Goal: Task Accomplishment & Management: Manage account settings

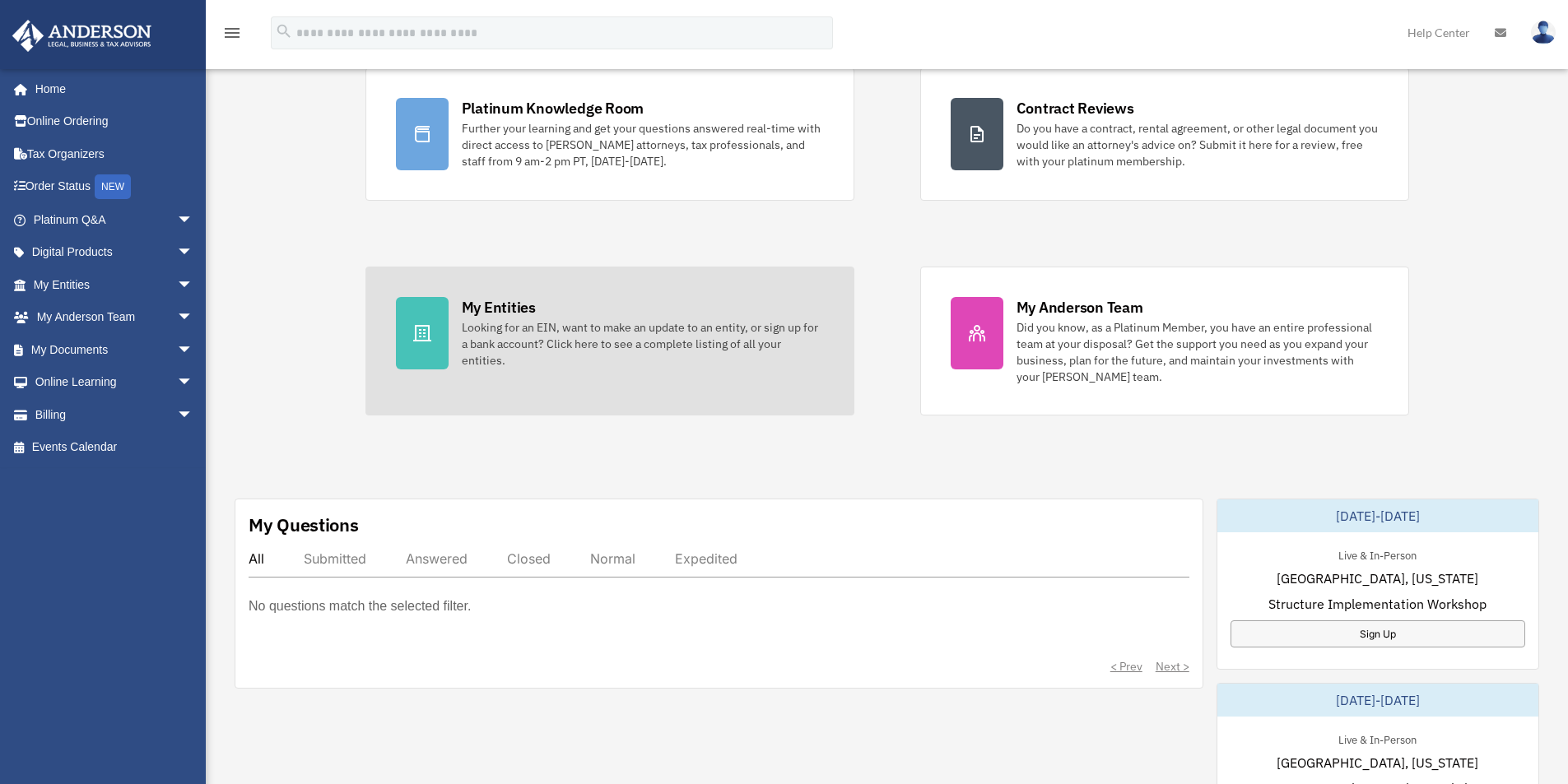
scroll to position [247, 0]
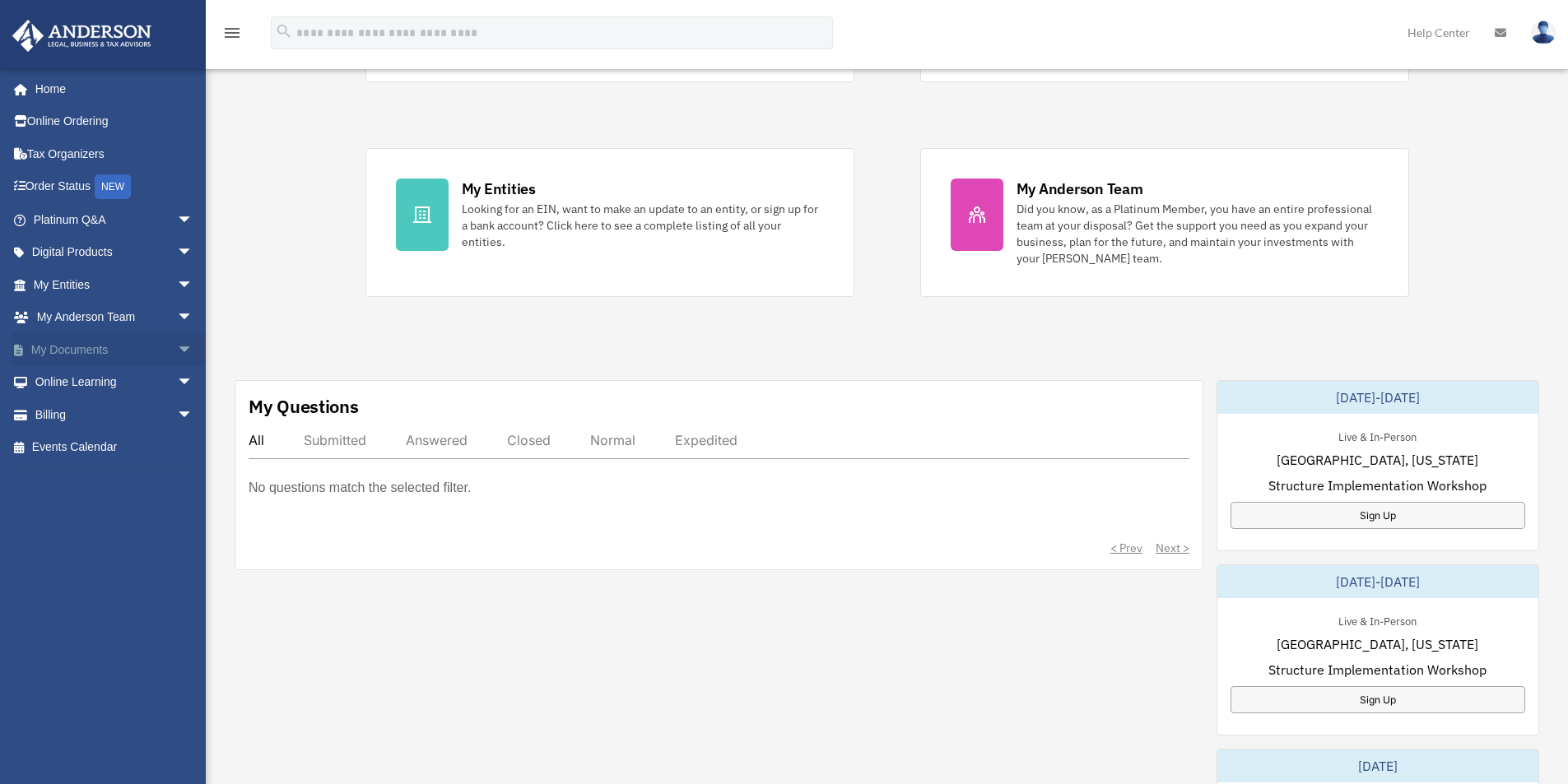
click at [177, 344] on span "arrow_drop_down" at bounding box center [194, 349] width 33 height 34
click at [73, 381] on link "Box" at bounding box center [120, 382] width 195 height 33
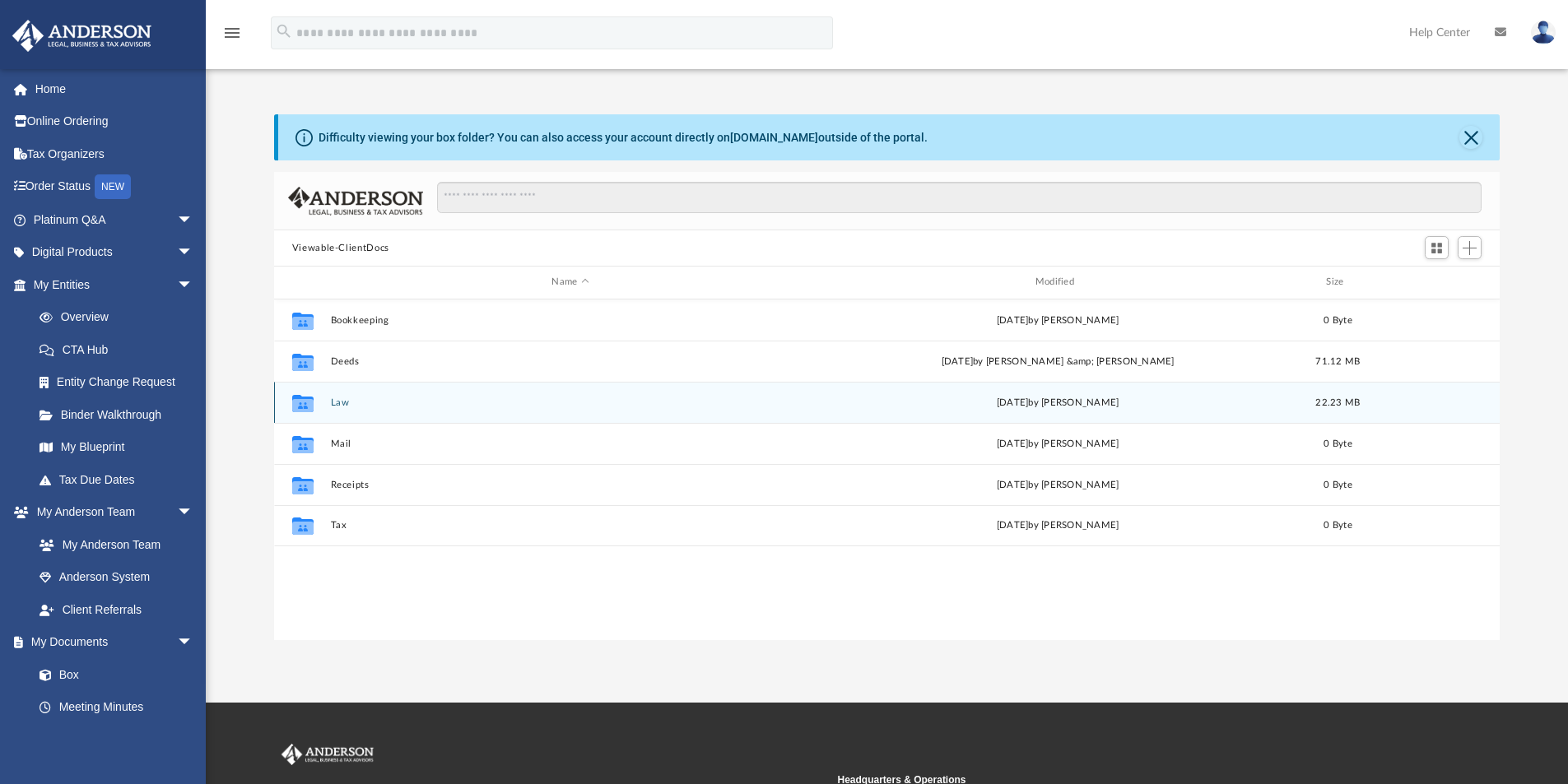
scroll to position [362, 1214]
click at [341, 405] on button "Law" at bounding box center [570, 403] width 480 height 11
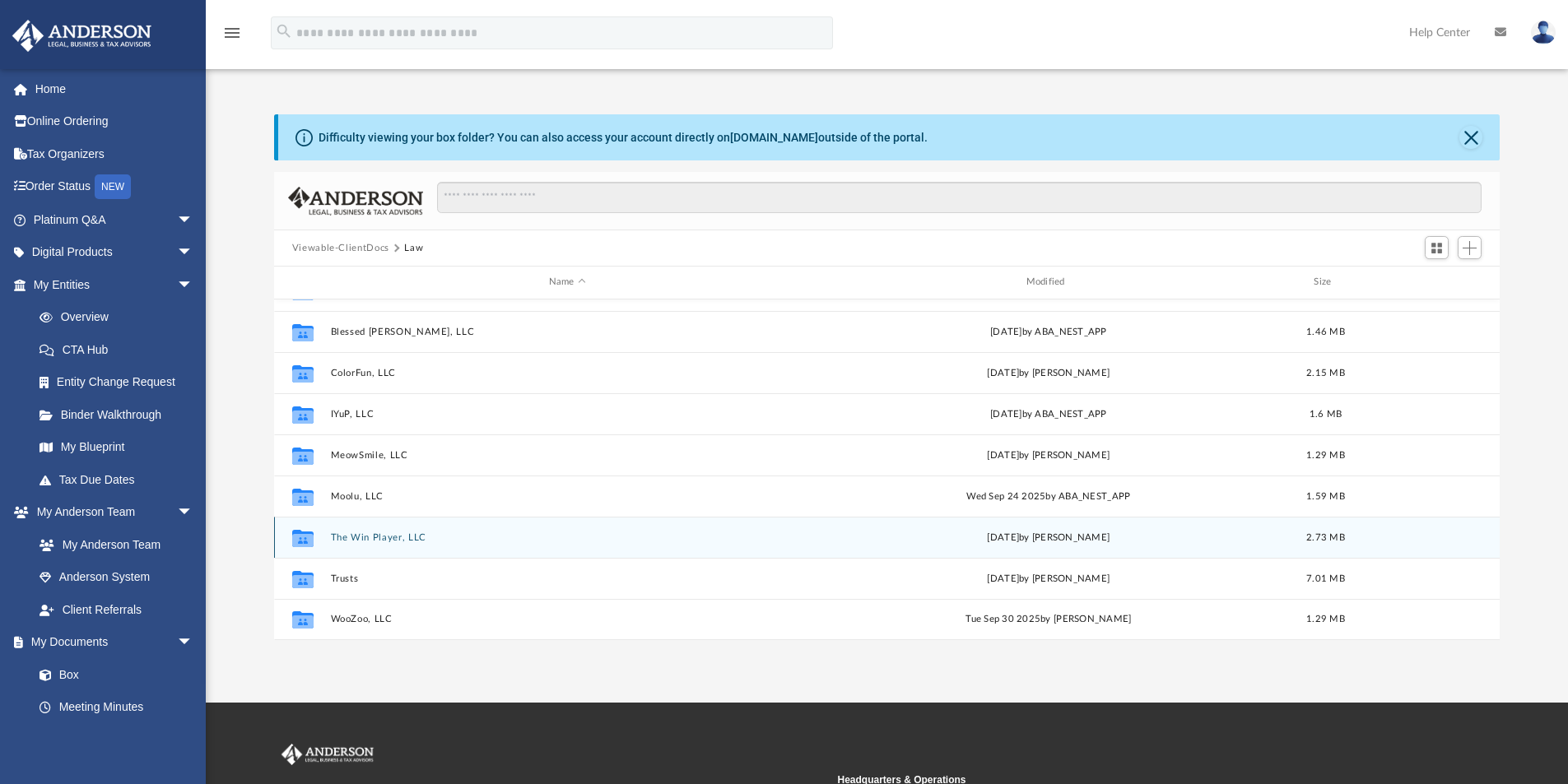
scroll to position [165, 0]
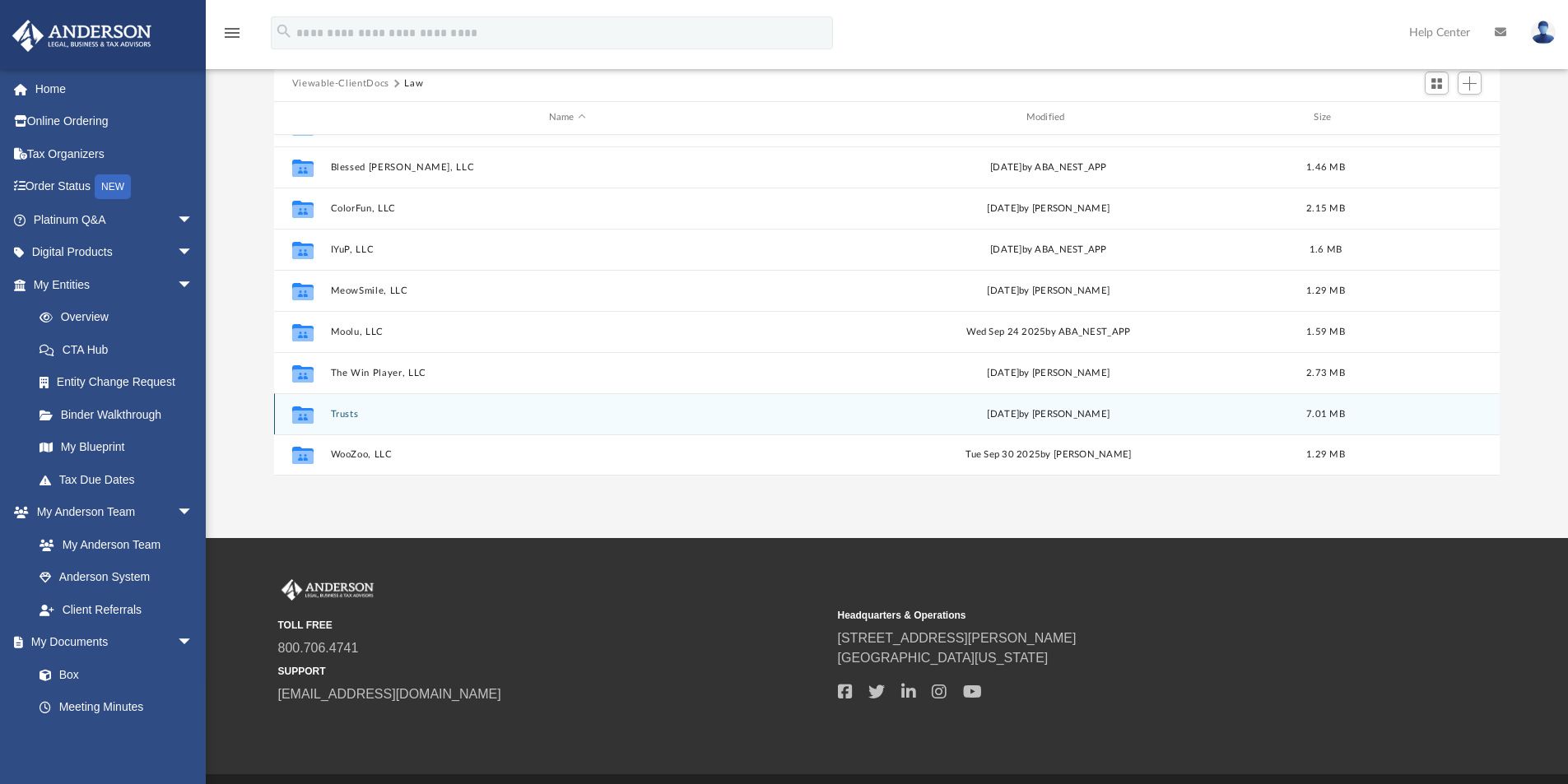
click at [345, 409] on button "Trusts" at bounding box center [568, 413] width 475 height 11
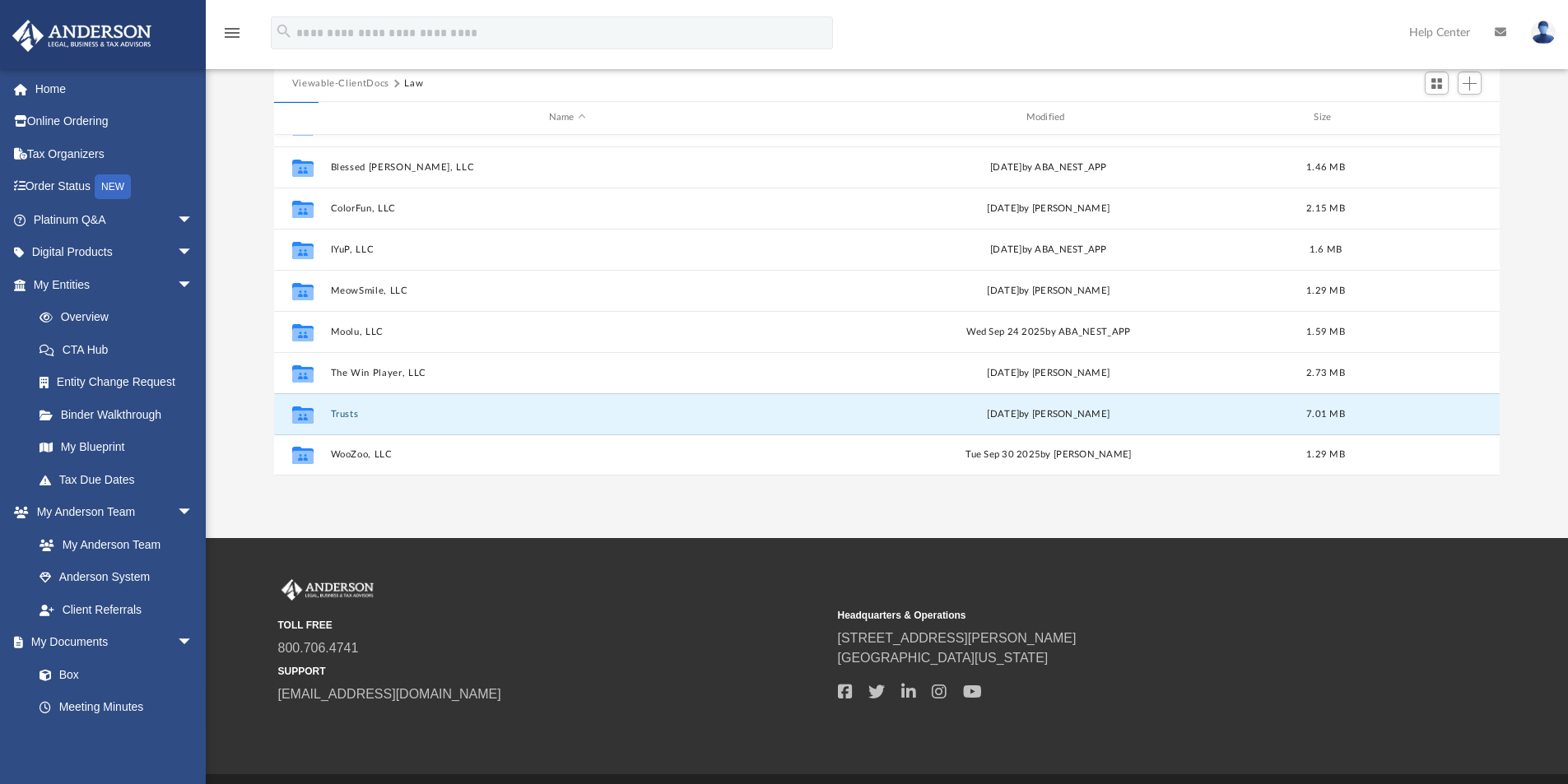
scroll to position [0, 0]
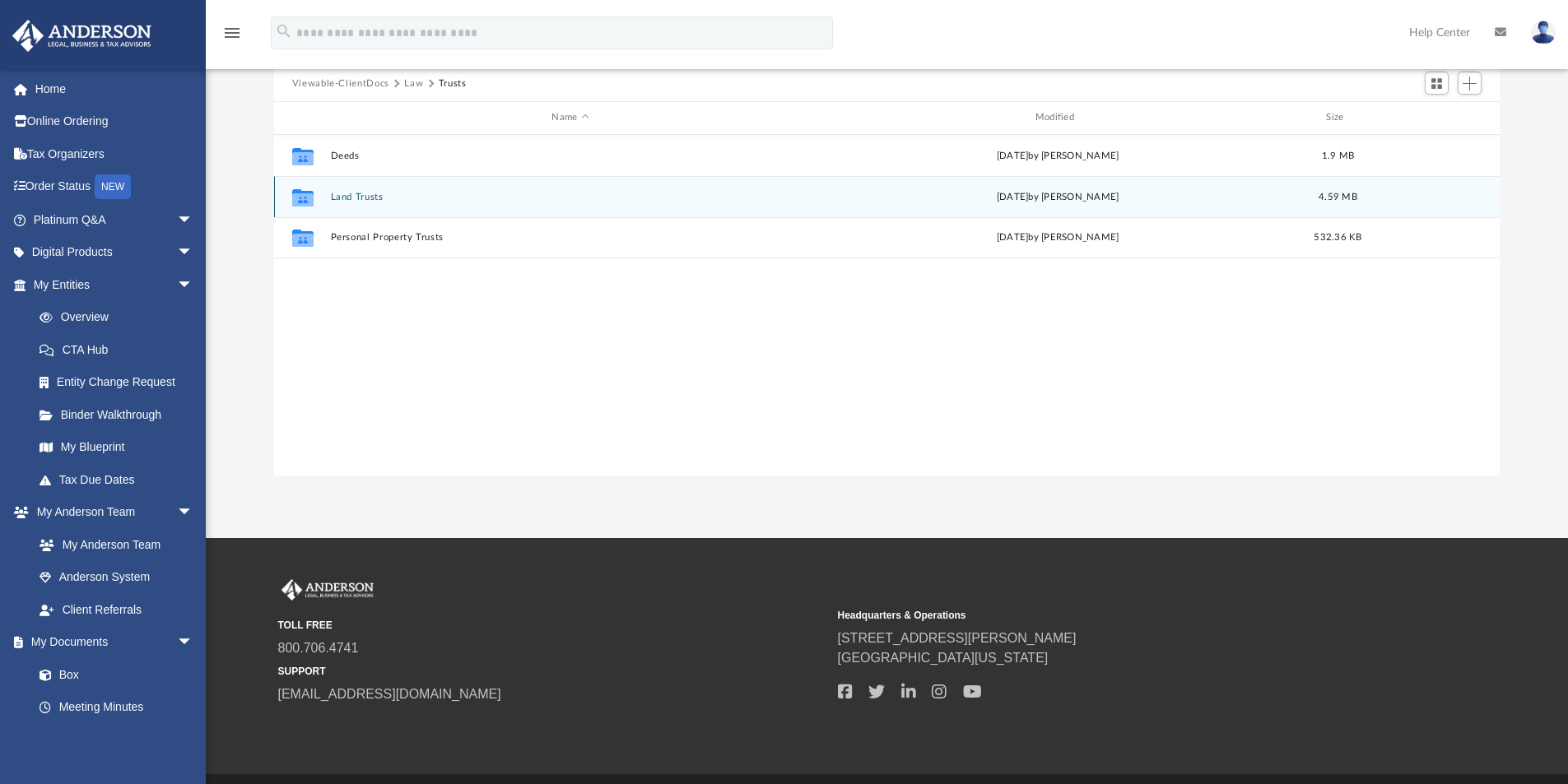
click at [365, 200] on button "Land Trusts" at bounding box center [570, 196] width 480 height 11
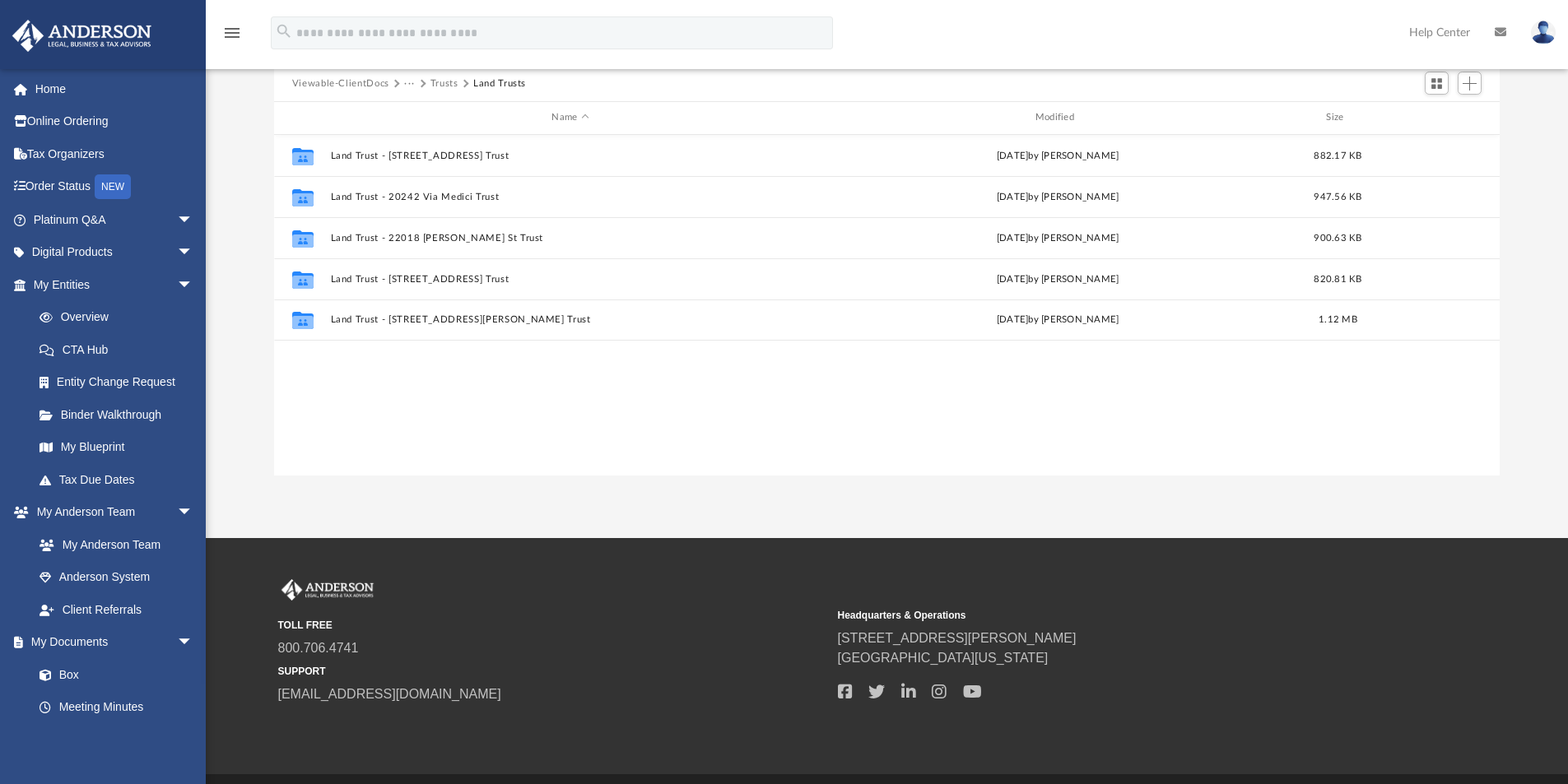
click at [449, 85] on button "Trusts" at bounding box center [445, 83] width 28 height 15
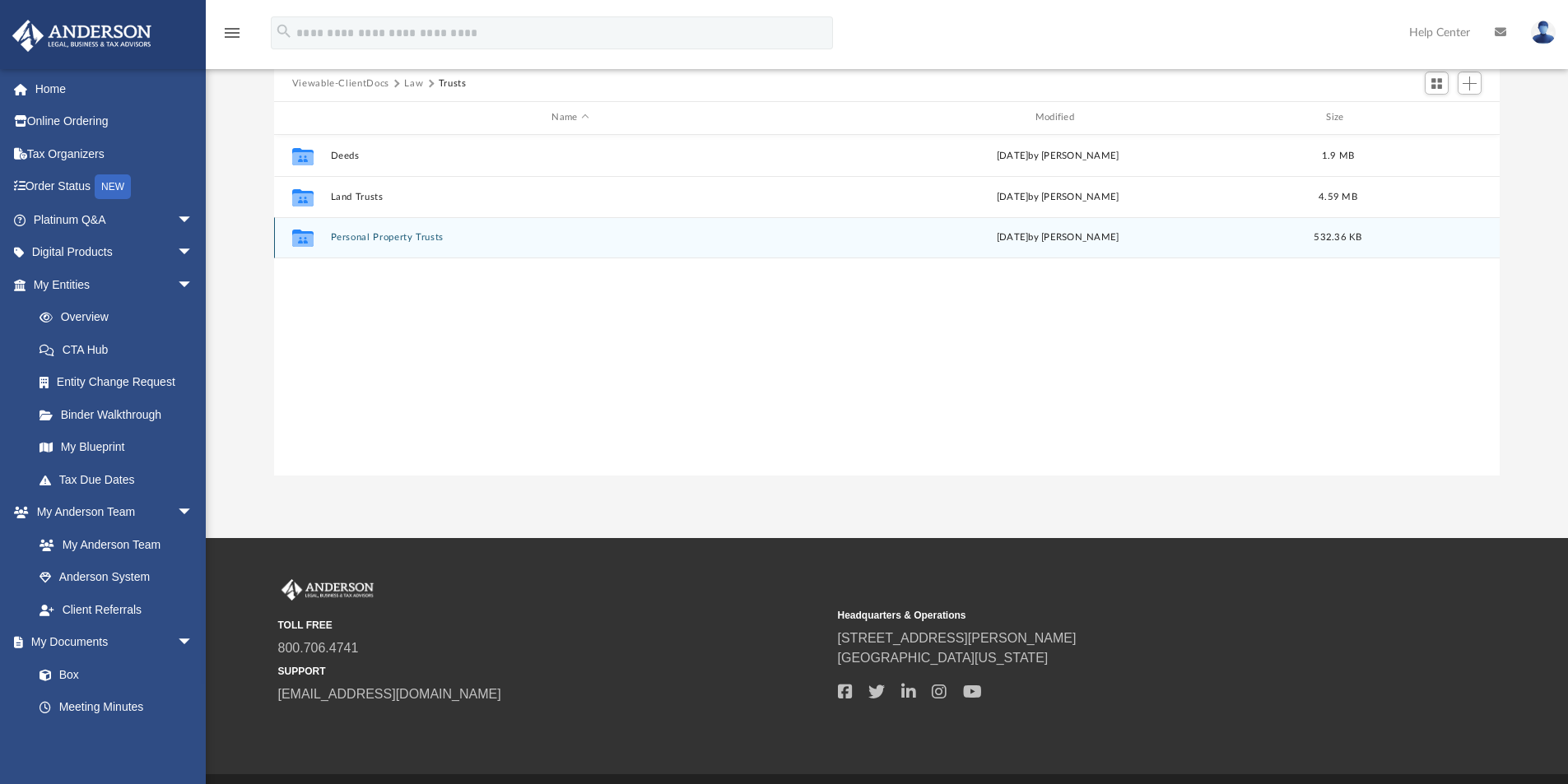
click at [392, 231] on div "Collaborated Folder Personal Property Trusts Fri Sep 19 2025 by Ashley Sevy 532…" at bounding box center [887, 237] width 1227 height 42
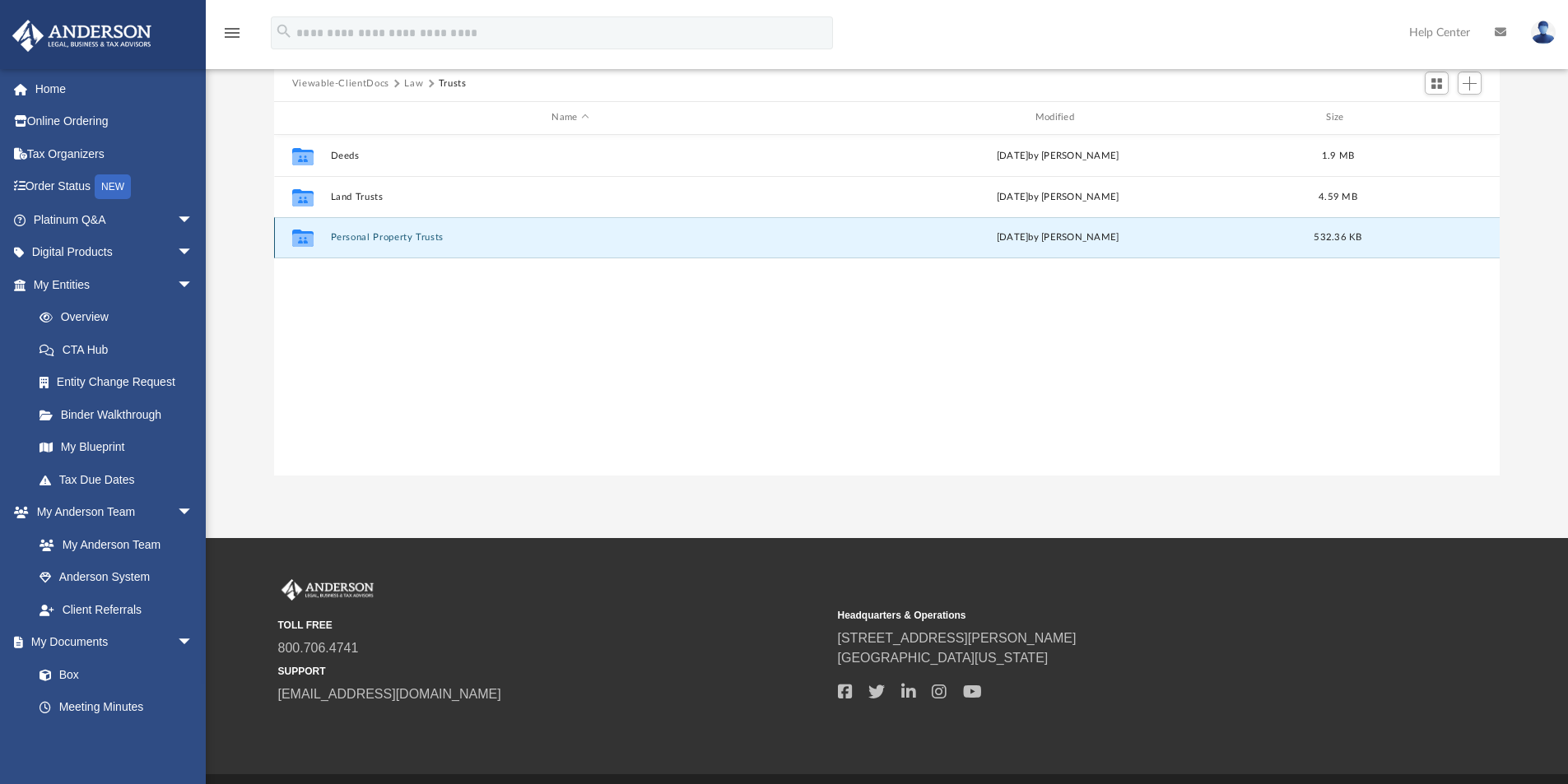
click at [398, 238] on button "Personal Property Trusts" at bounding box center [570, 237] width 480 height 11
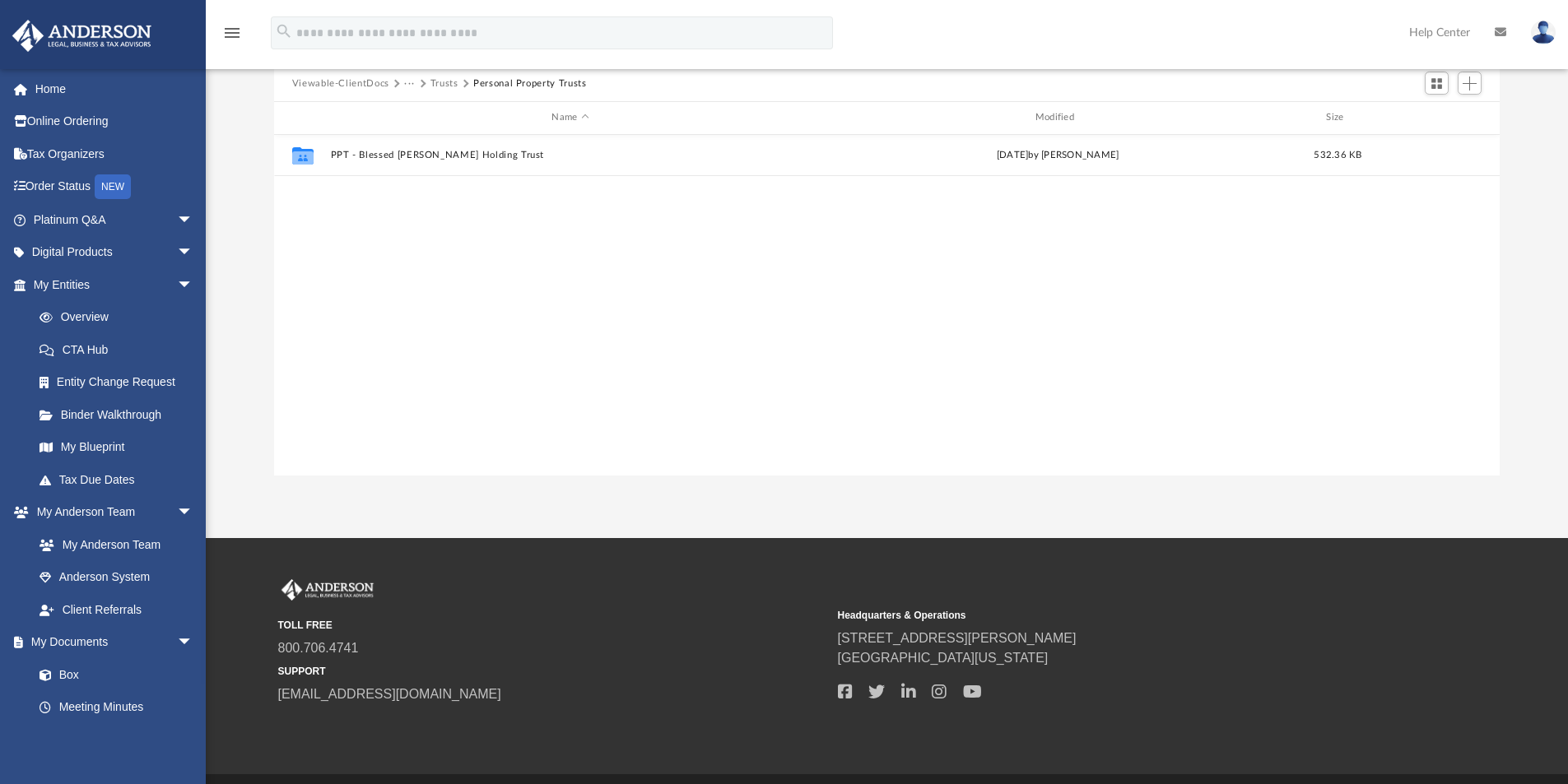
click at [446, 83] on button "Trusts" at bounding box center [445, 83] width 28 height 15
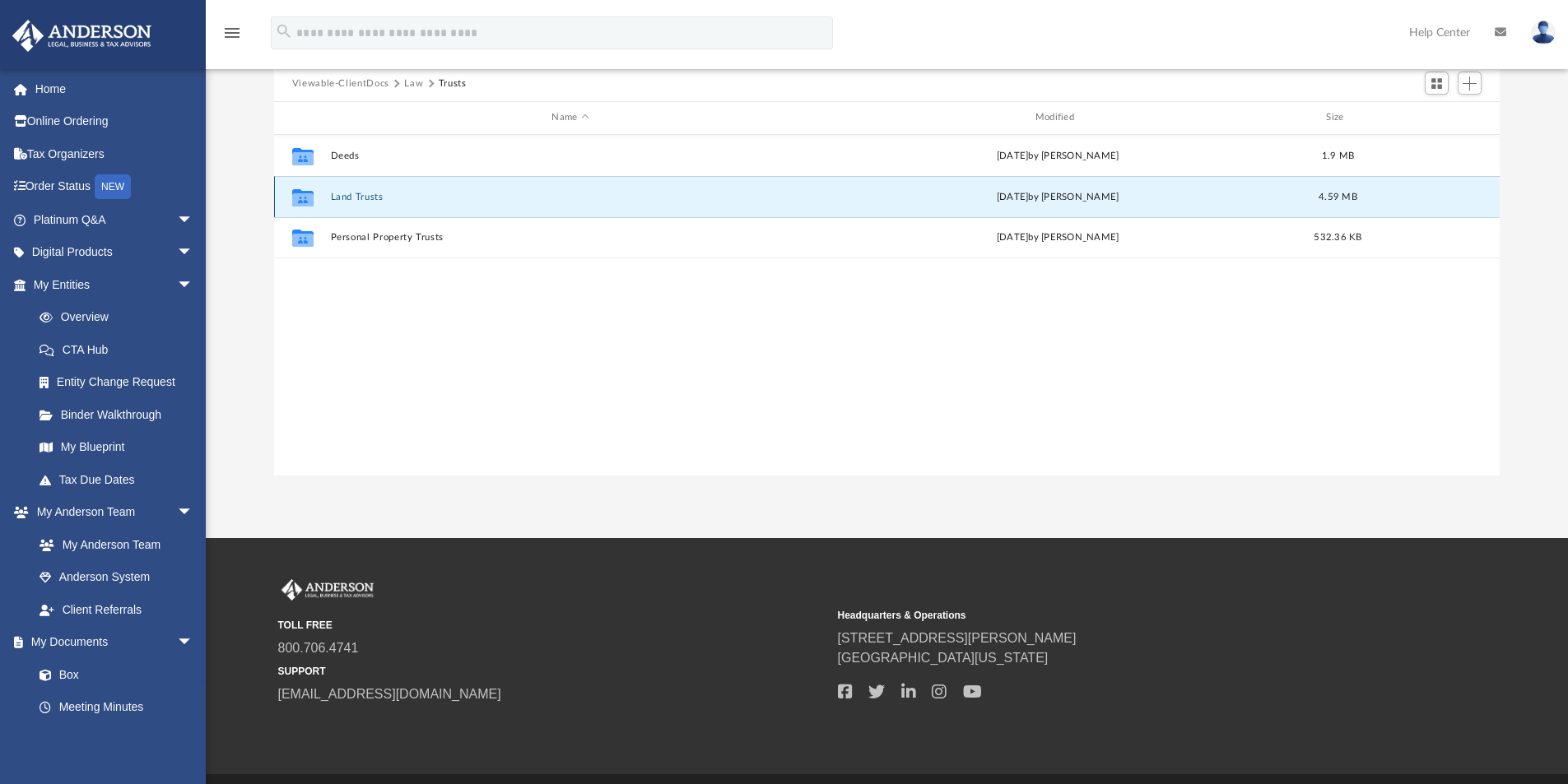
click at [361, 200] on button "Land Trusts" at bounding box center [570, 196] width 480 height 11
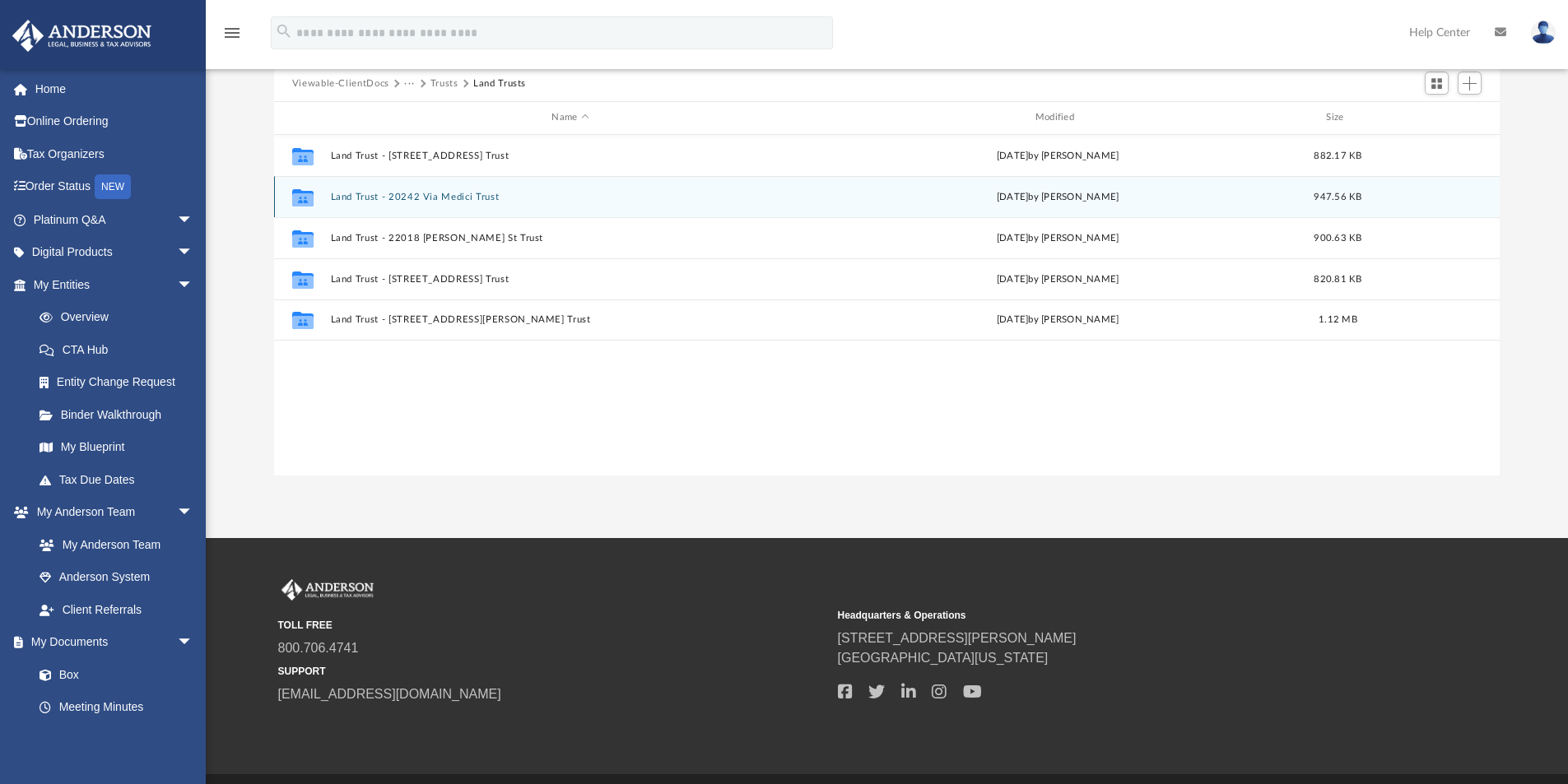
click at [436, 195] on button "Land Trust - 20242 Via Medici Trust" at bounding box center [570, 196] width 480 height 11
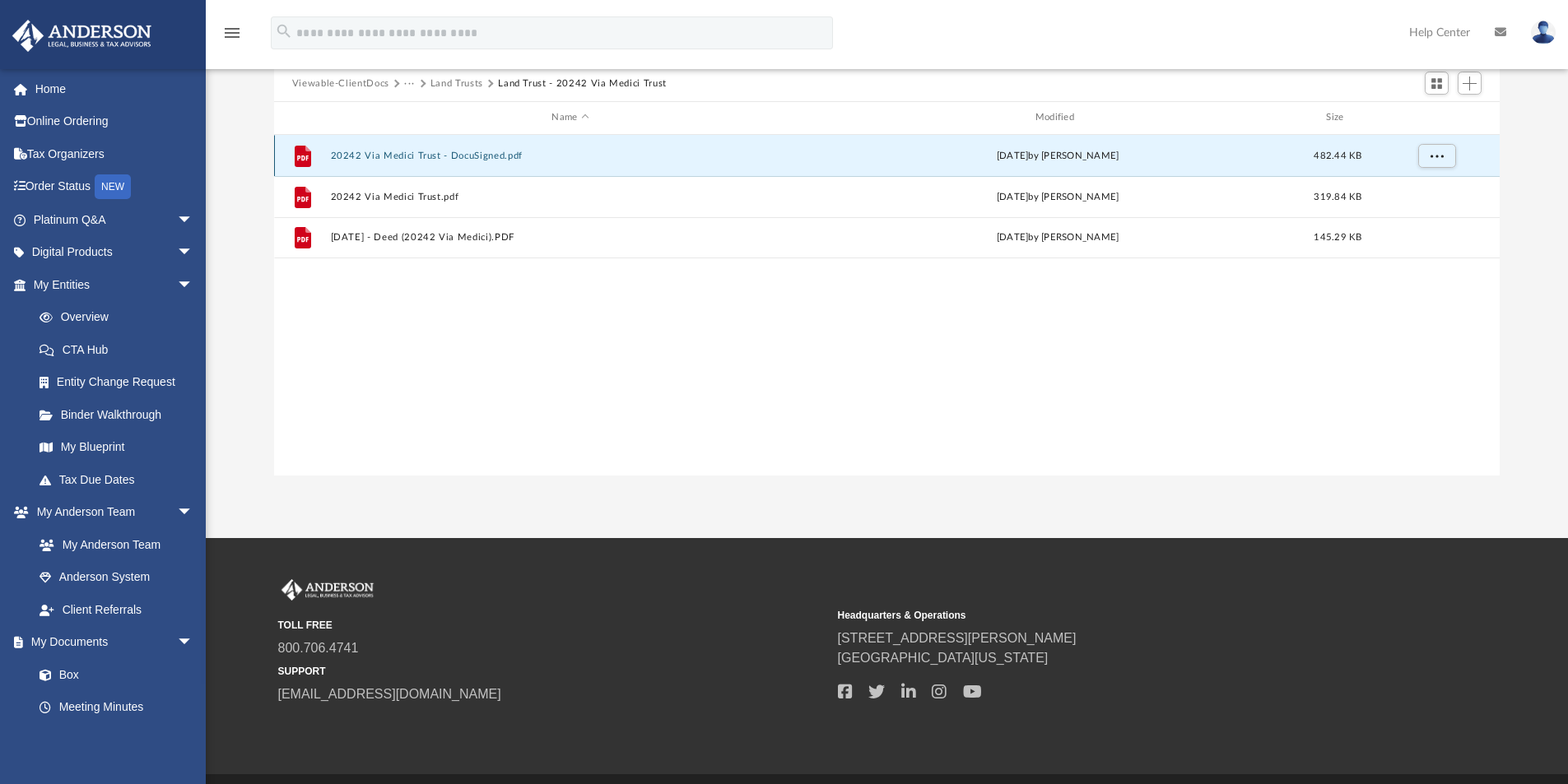
click at [457, 151] on button "20242 Via Medici Trust - DocuSigned.pdf" at bounding box center [570, 156] width 480 height 11
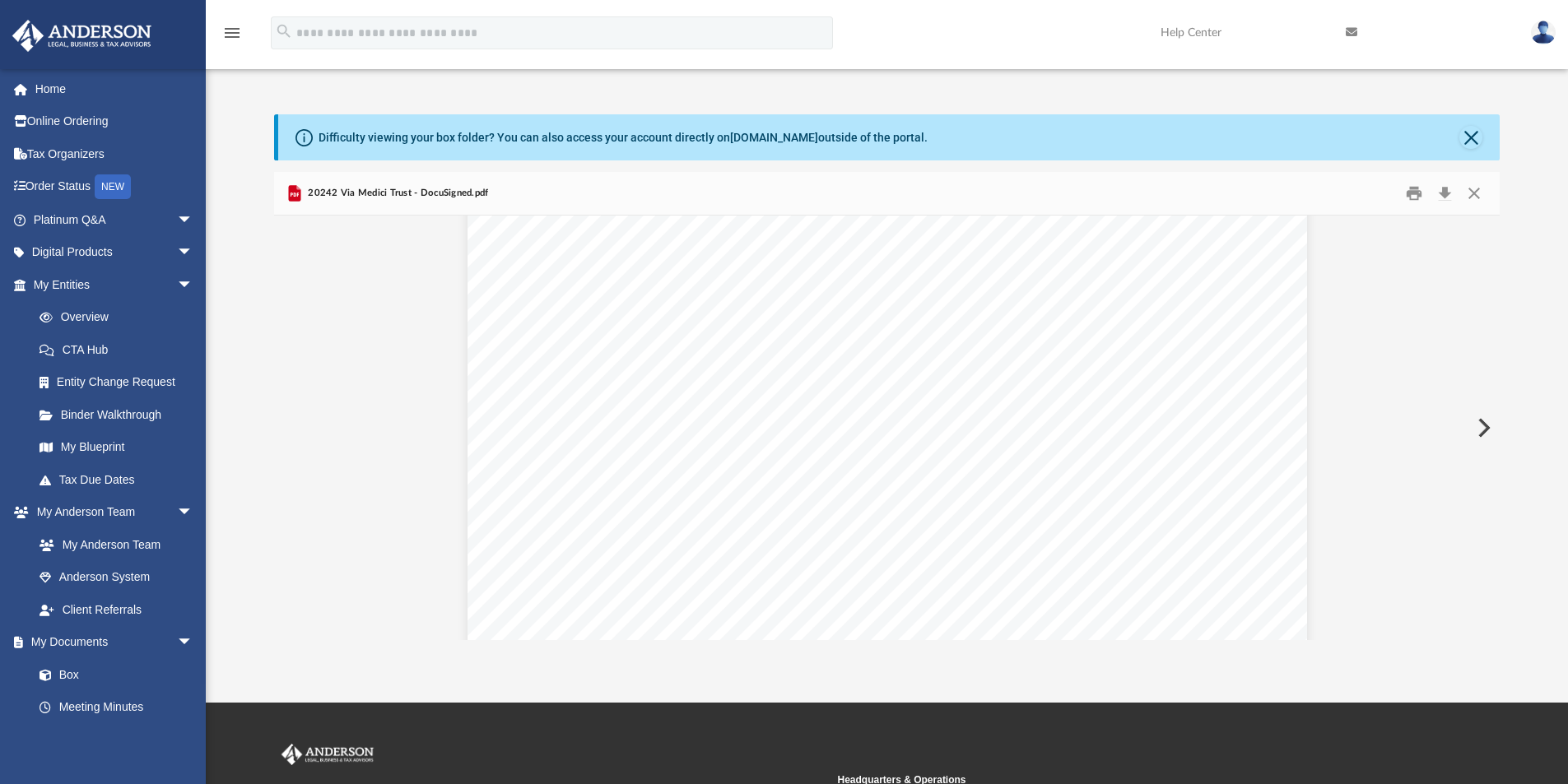
scroll to position [18458, 0]
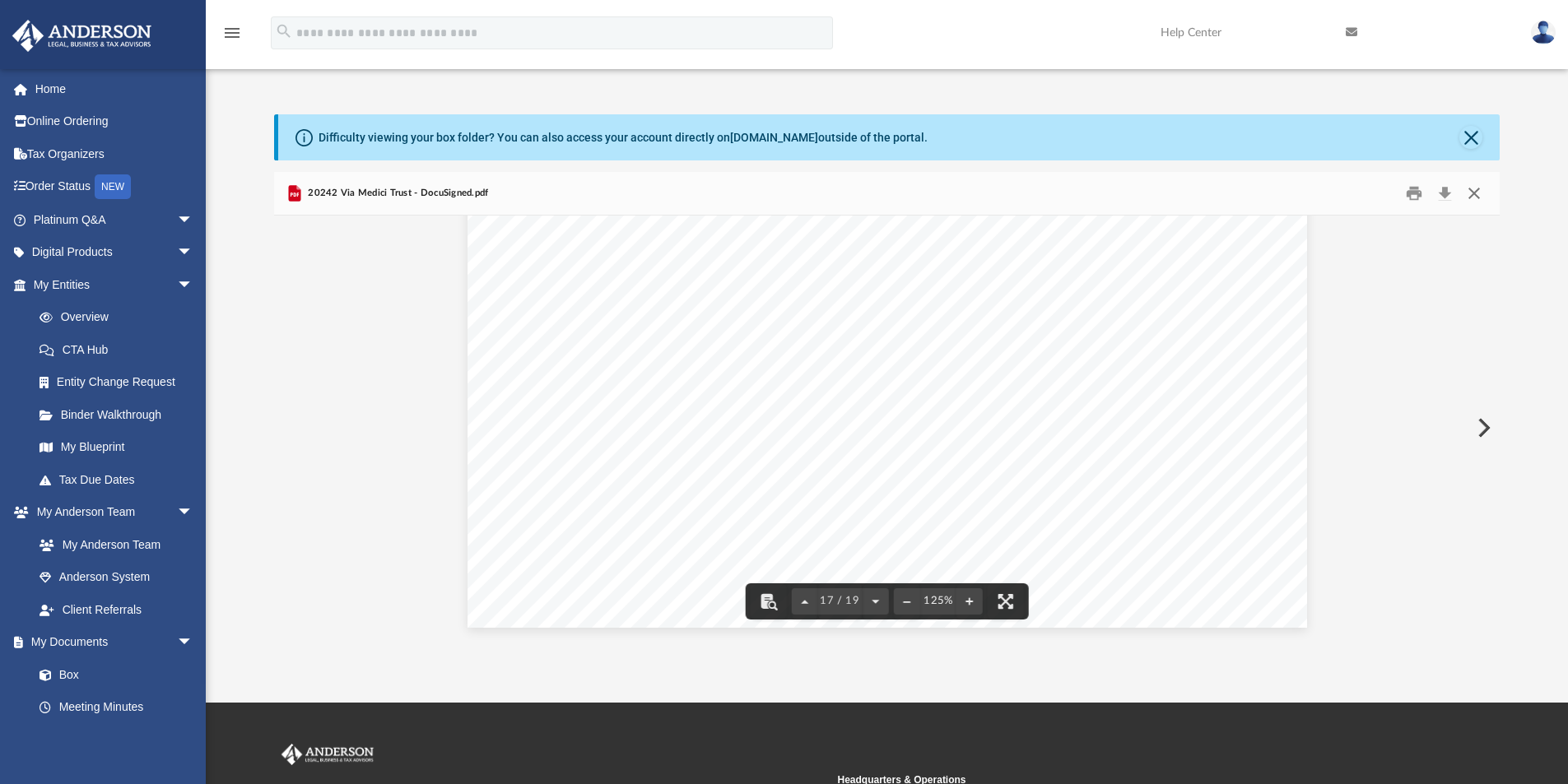
click at [1476, 193] on button "Close" at bounding box center [1474, 194] width 30 height 25
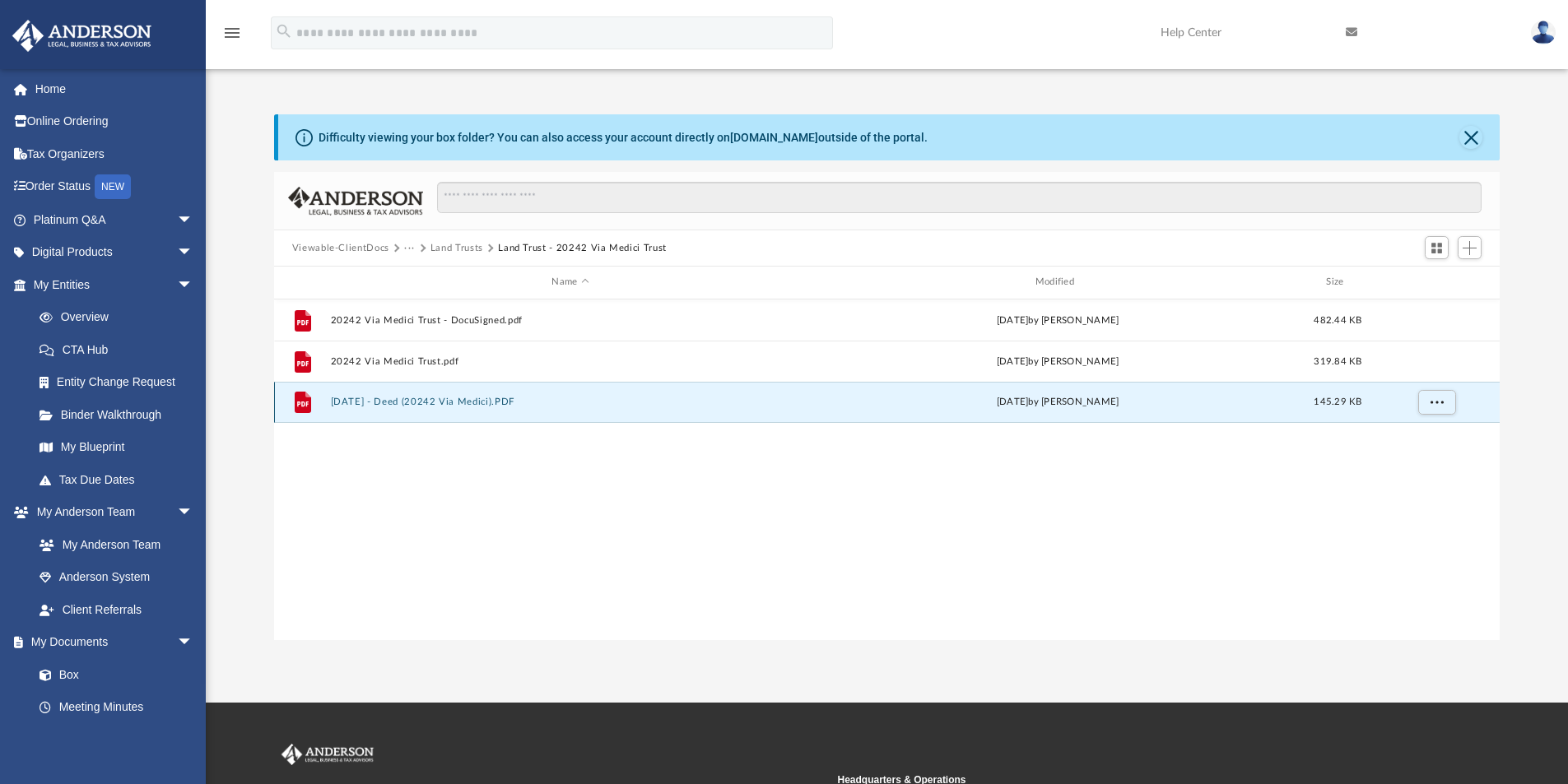
click at [477, 402] on button "2025.10.01 - Deed (20242 Via Medici).PDF" at bounding box center [570, 402] width 480 height 11
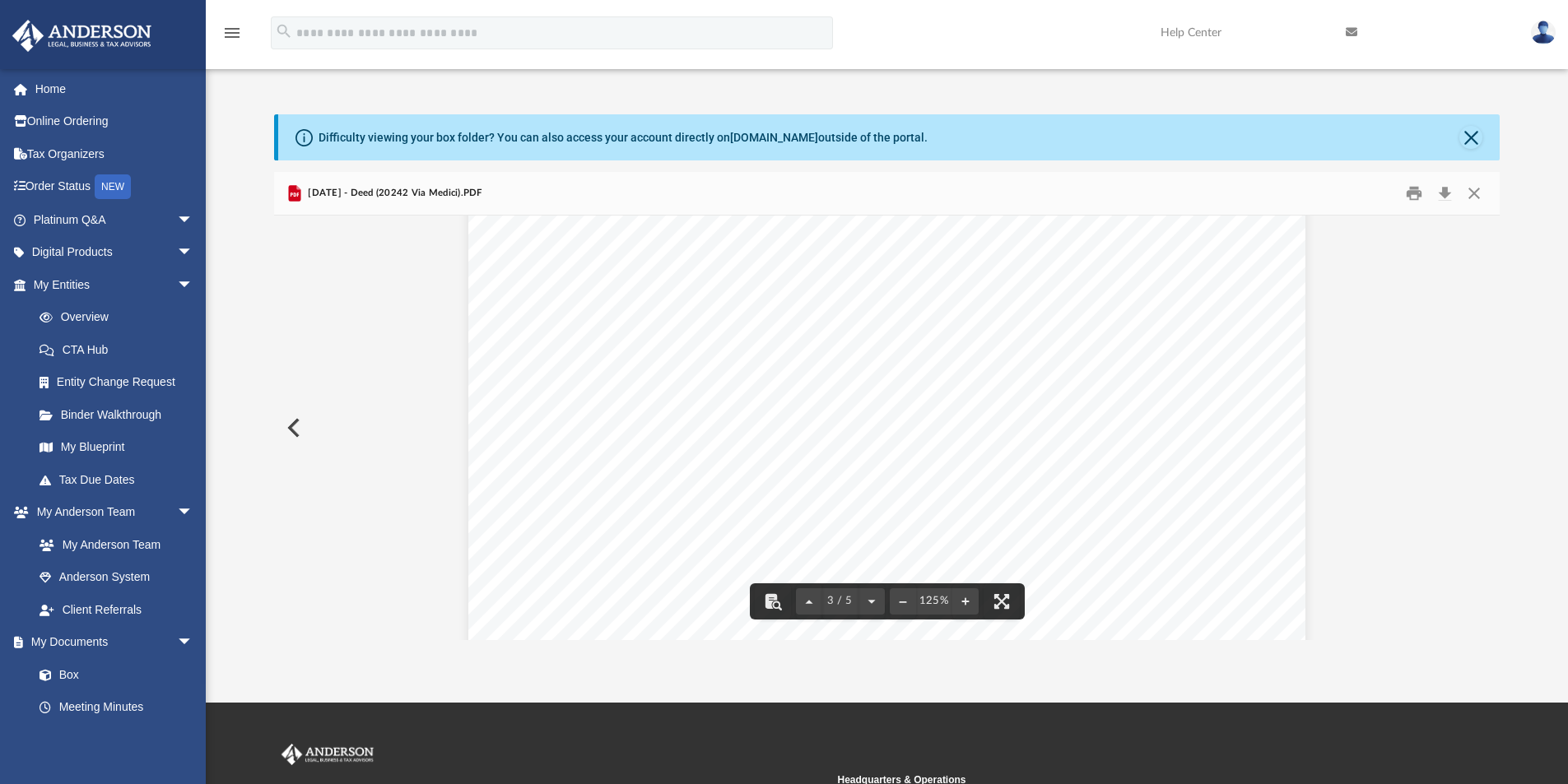
scroll to position [2468, 0]
click at [1478, 196] on button "Close" at bounding box center [1474, 194] width 30 height 25
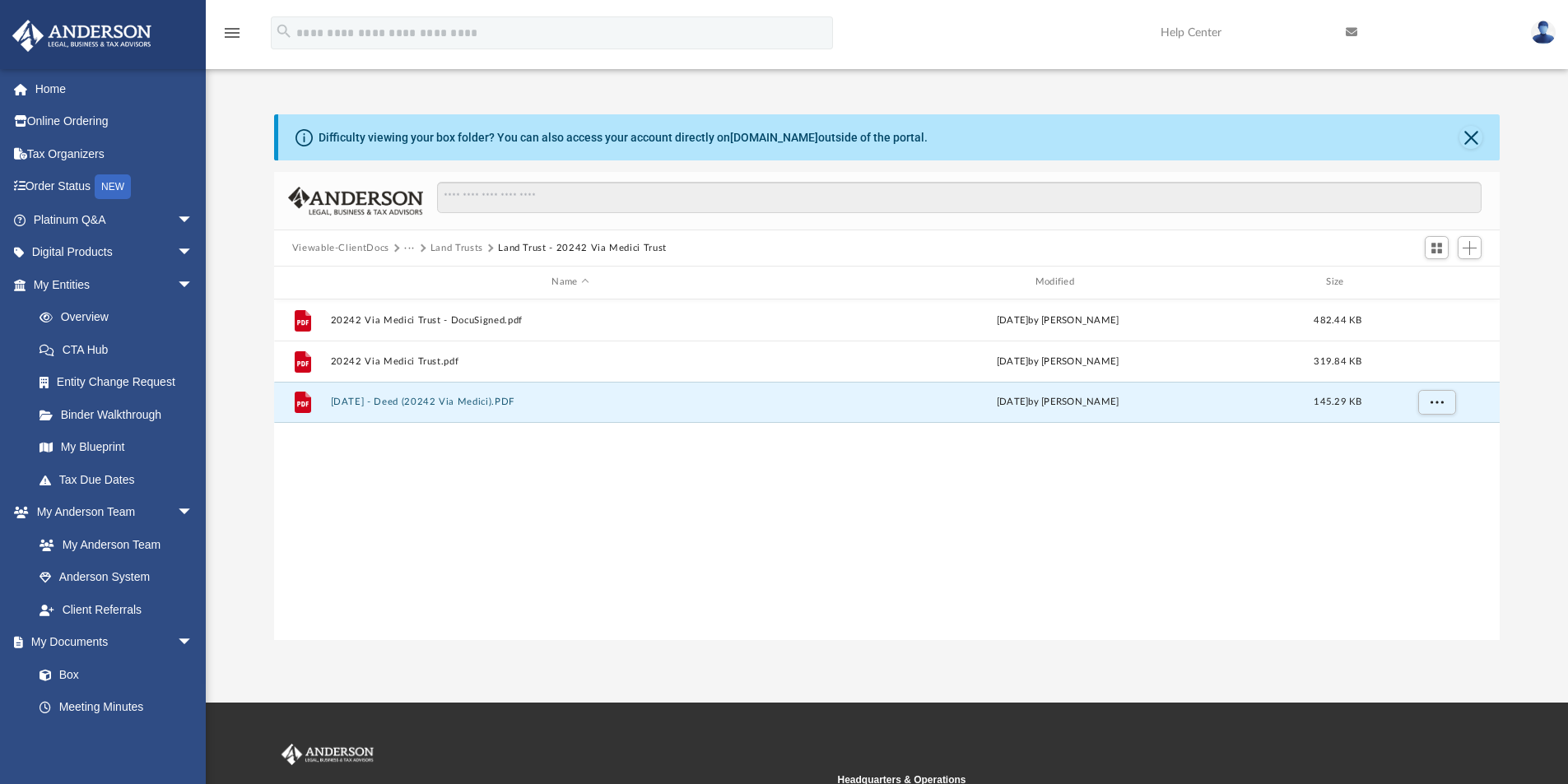
click at [461, 249] on button "Land Trusts" at bounding box center [457, 248] width 52 height 15
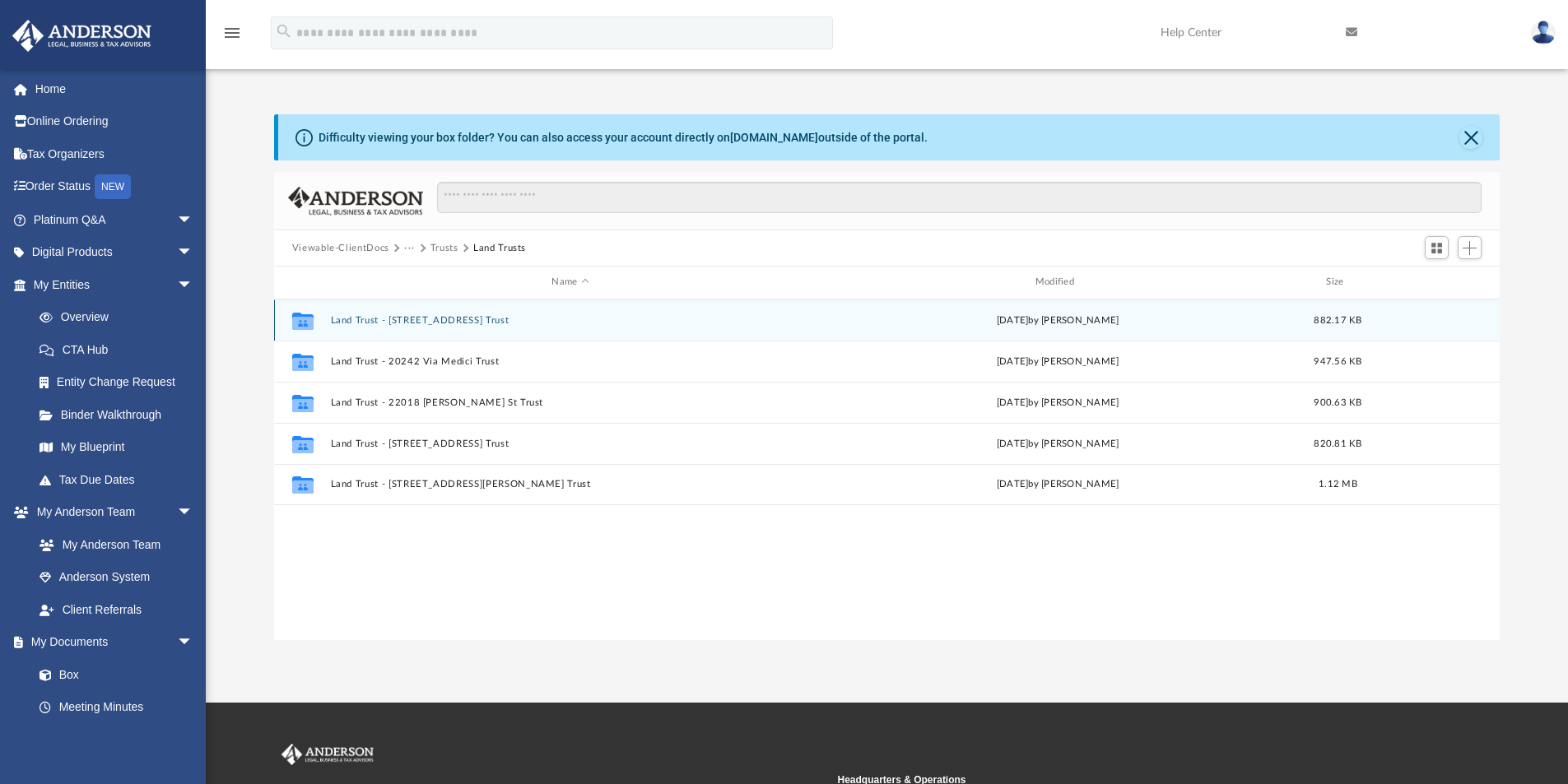
click at [451, 321] on button "Land Trust - 21009 Saticoy St Trust" at bounding box center [570, 320] width 480 height 11
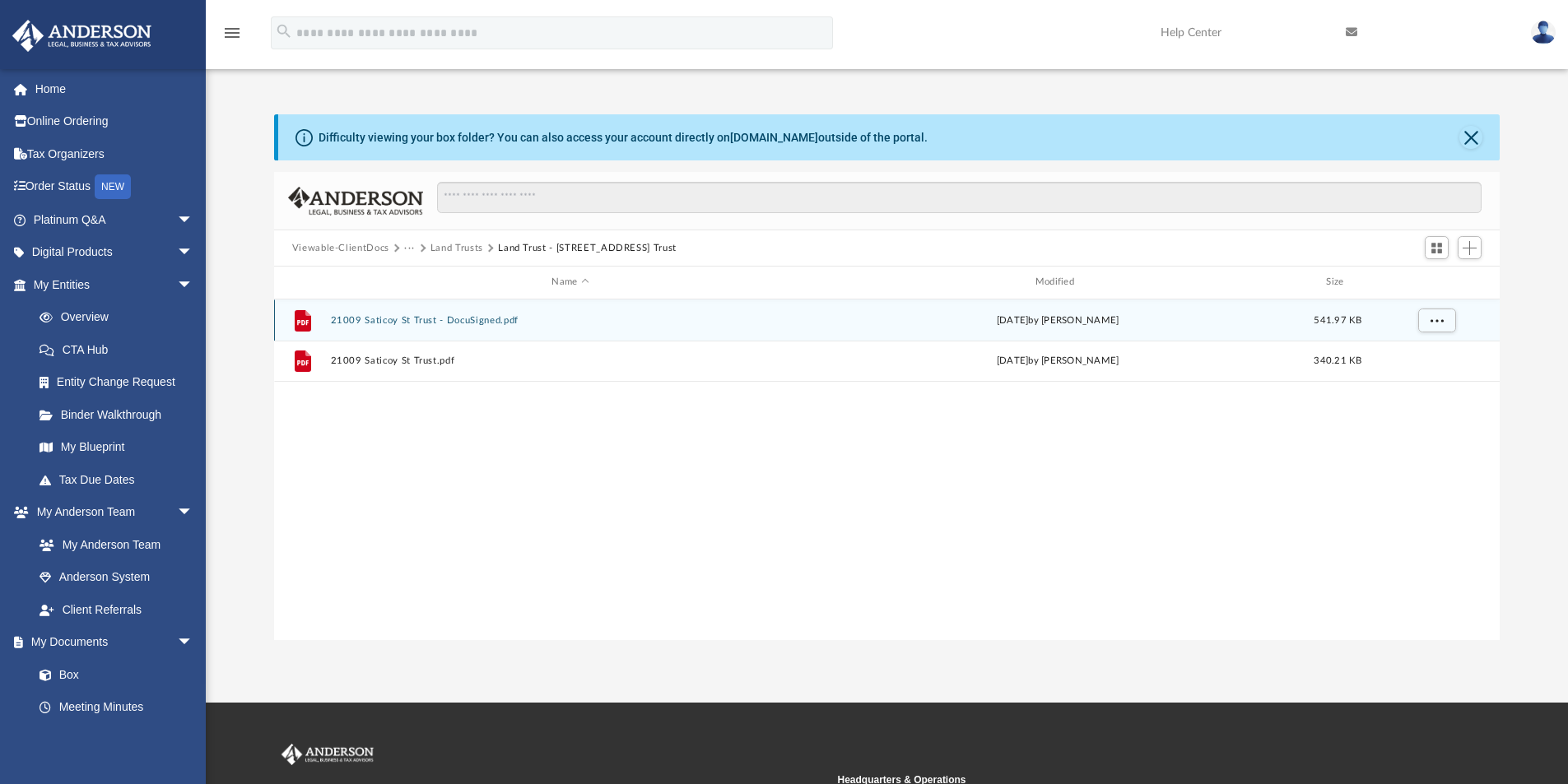
click at [439, 321] on button "21009 Saticoy St Trust - DocuSigned.pdf" at bounding box center [570, 320] width 480 height 11
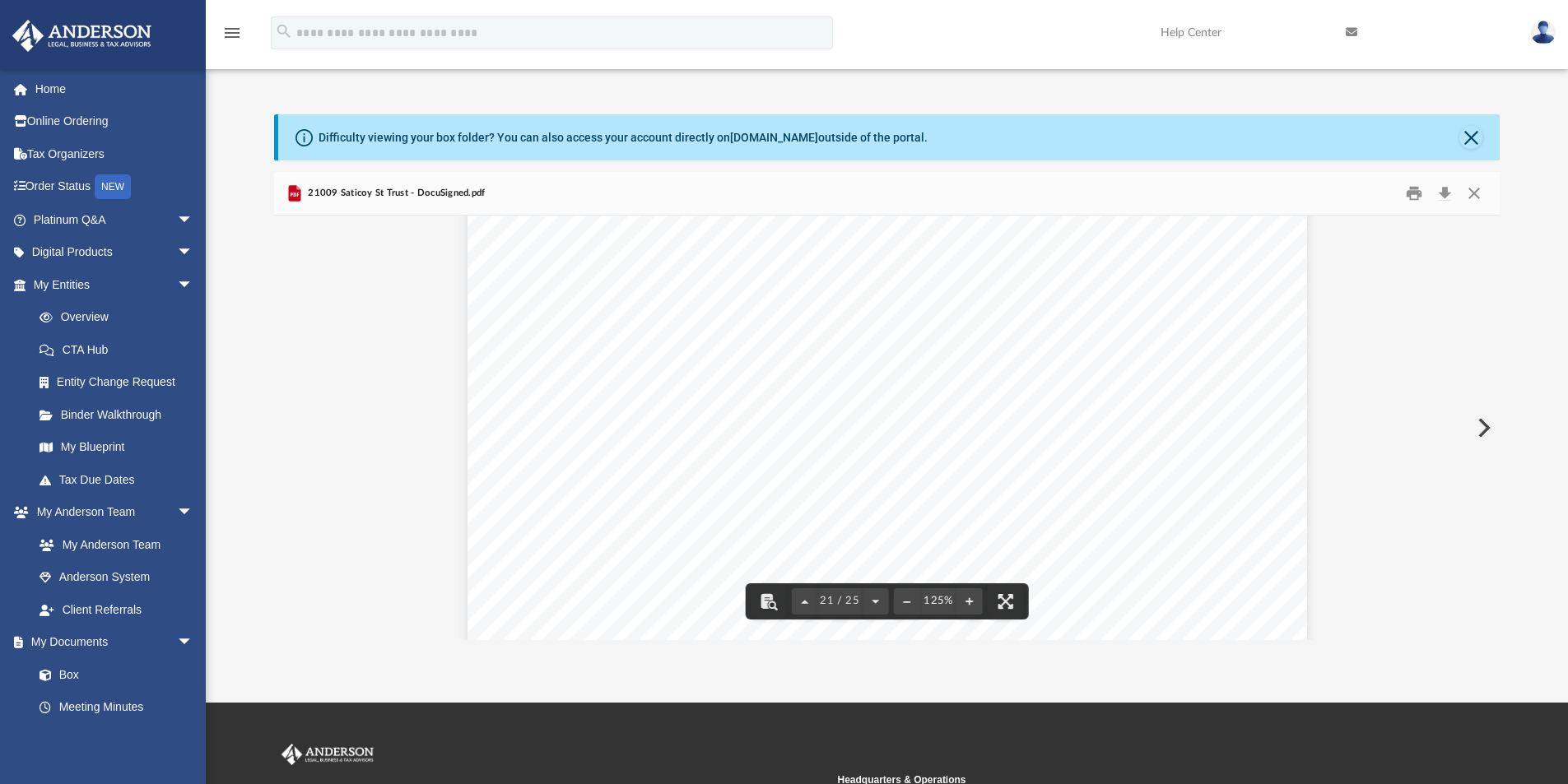
scroll to position [22379, 0]
drag, startPoint x: 730, startPoint y: 370, endPoint x: 967, endPoint y: 370, distance: 237.0
click at [967, 370] on span "remaining Trustee, if any, continues to serve as sole Trustee. In the event the…" at bounding box center [911, 369] width 591 height 15
drag, startPoint x: 1135, startPoint y: 408, endPoint x: 692, endPoint y: 387, distance: 443.5
click at [692, 387] on div "Certification of Trust The below named beneficiaries hereby certify and declare…" at bounding box center [887, 606] width 840 height 1086
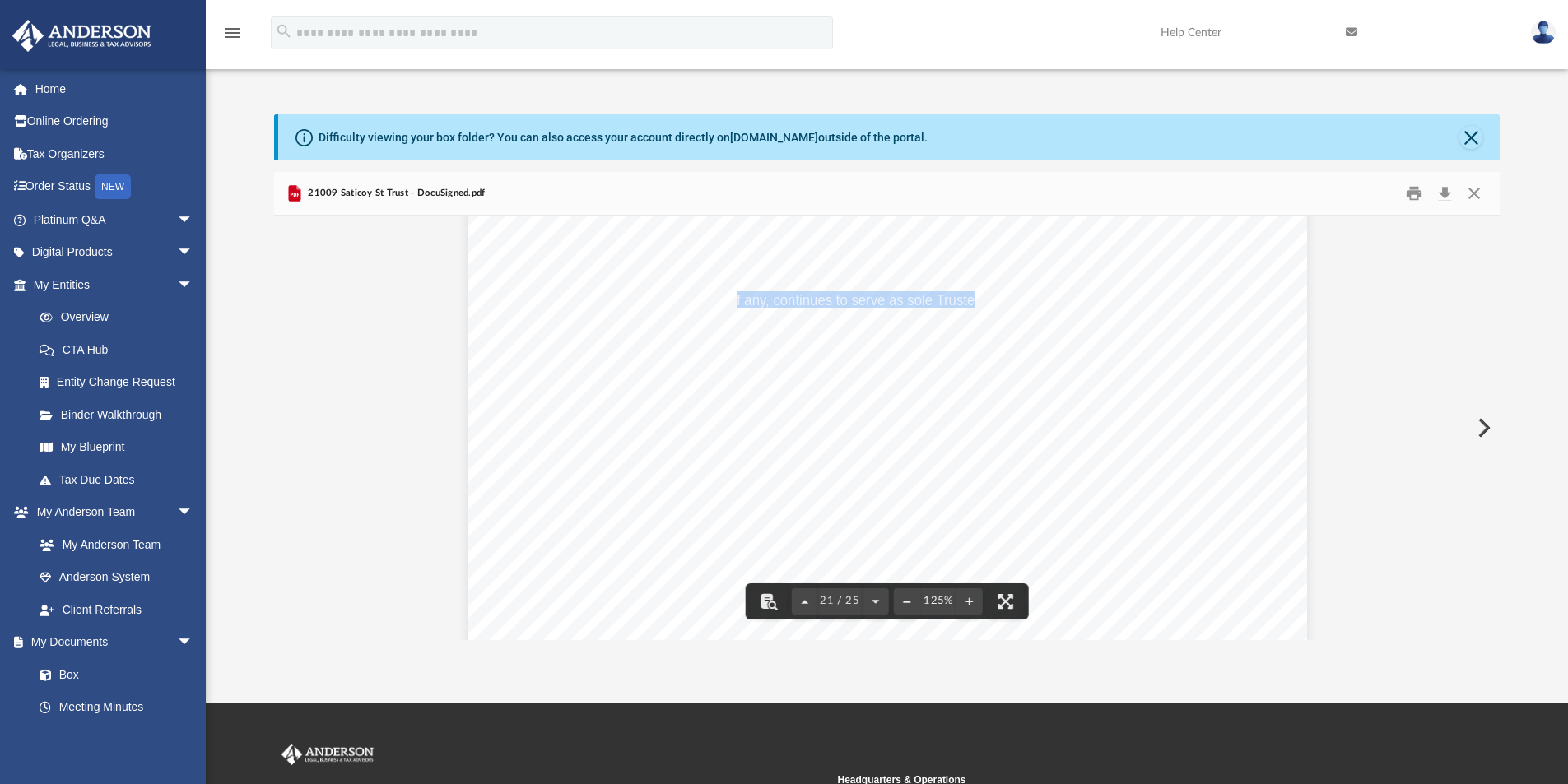
scroll to position [22543, 0]
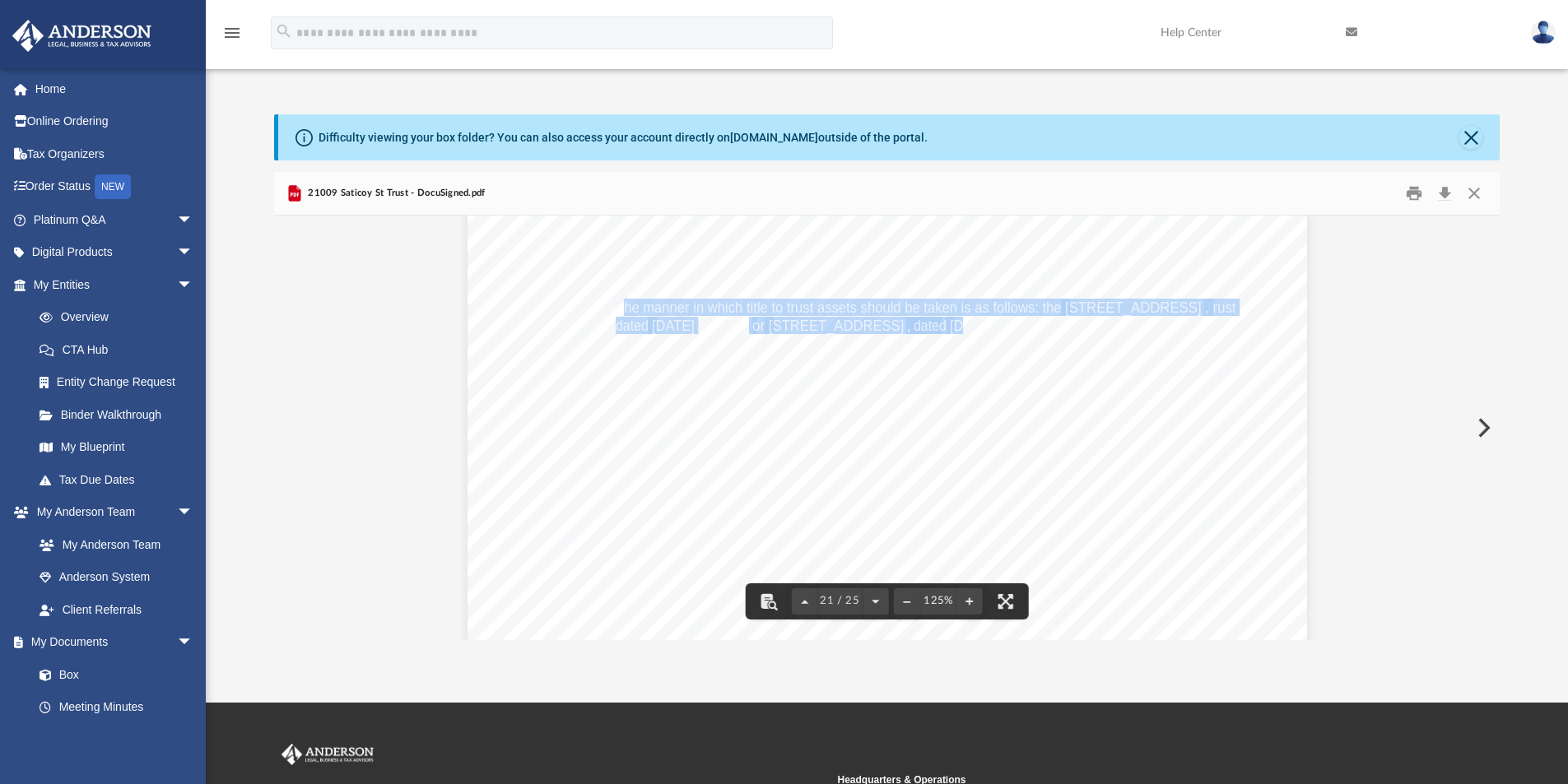
drag, startPoint x: 620, startPoint y: 309, endPoint x: 964, endPoint y: 329, distance: 344.6
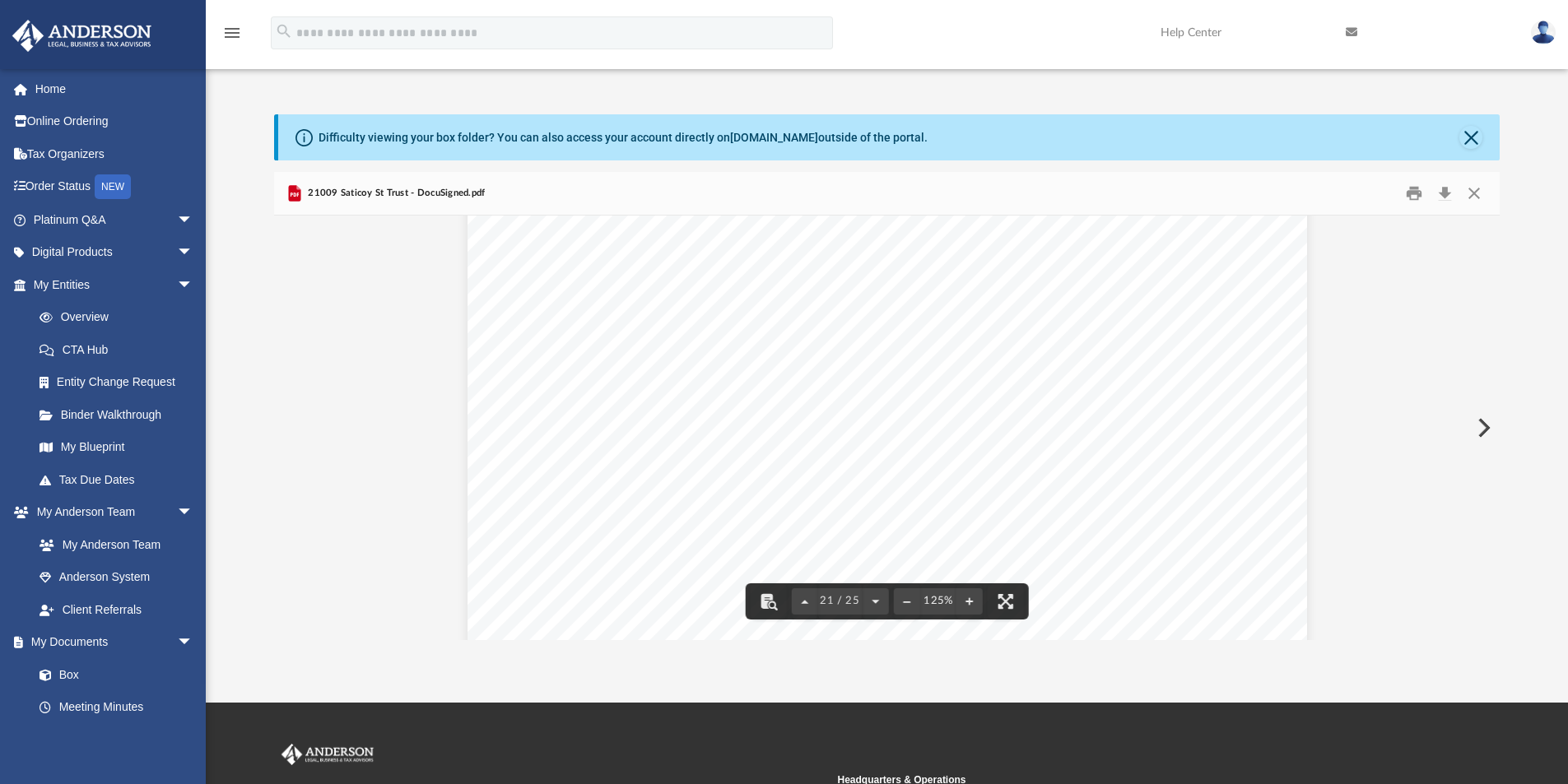
click at [1040, 388] on span "The trust has not been revoked, modified, or amended in any manner to make the …" at bounding box center [911, 385] width 592 height 15
drag, startPoint x: 711, startPoint y: 336, endPoint x: 769, endPoint y: 393, distance: 81.3
click at [763, 359] on div "Agreement of WooZoo, LLC , a Wyoming Limited Liability Company THE UNDERSIGNED …" at bounding box center [887, 167] width 840 height 1086
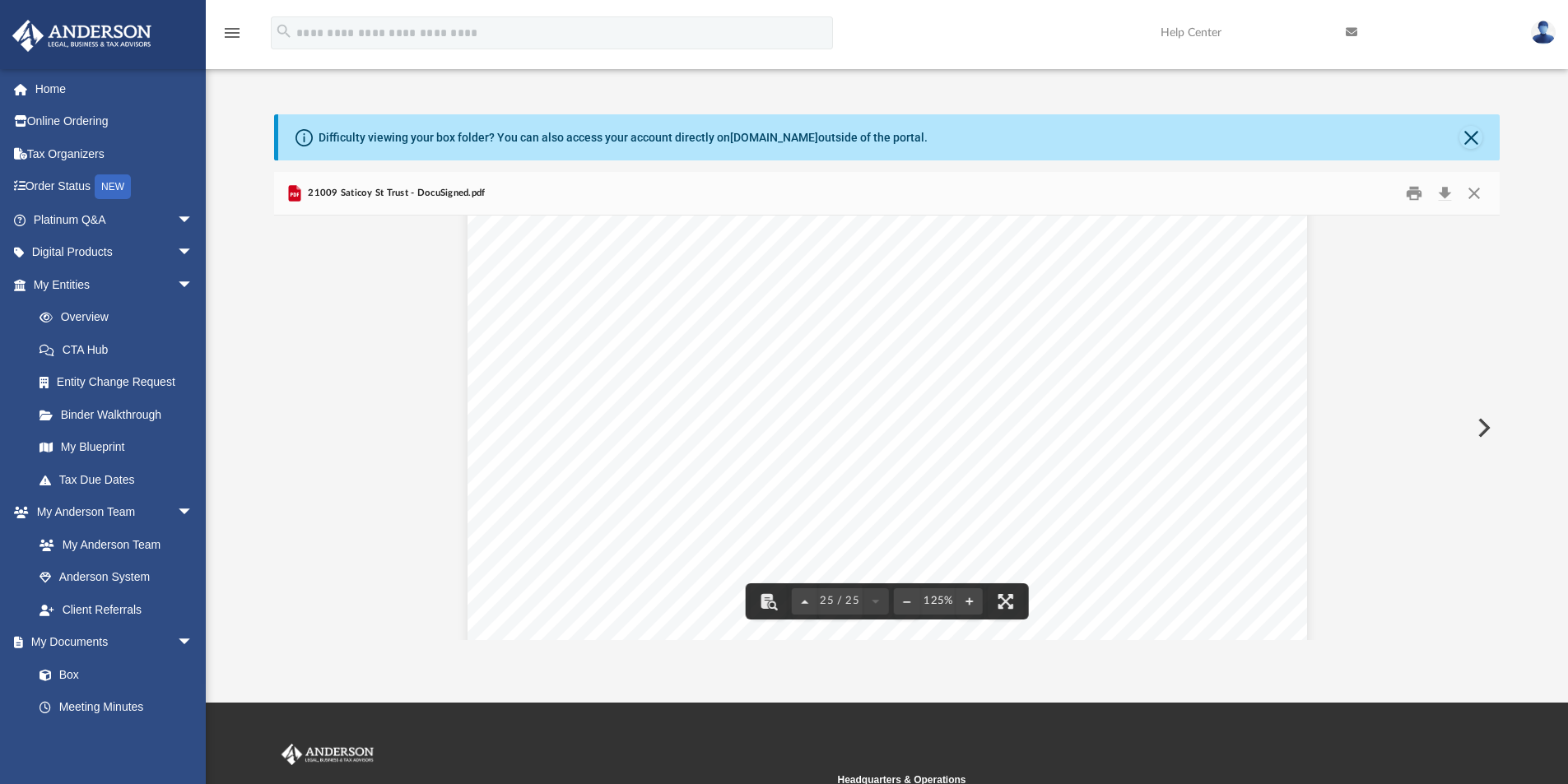
click at [884, 410] on div "Agreement of WooZoo, LLC , a Wyoming Limited Liability Company THE UNDERSIGNED …" at bounding box center [887, 497] width 840 height 1086
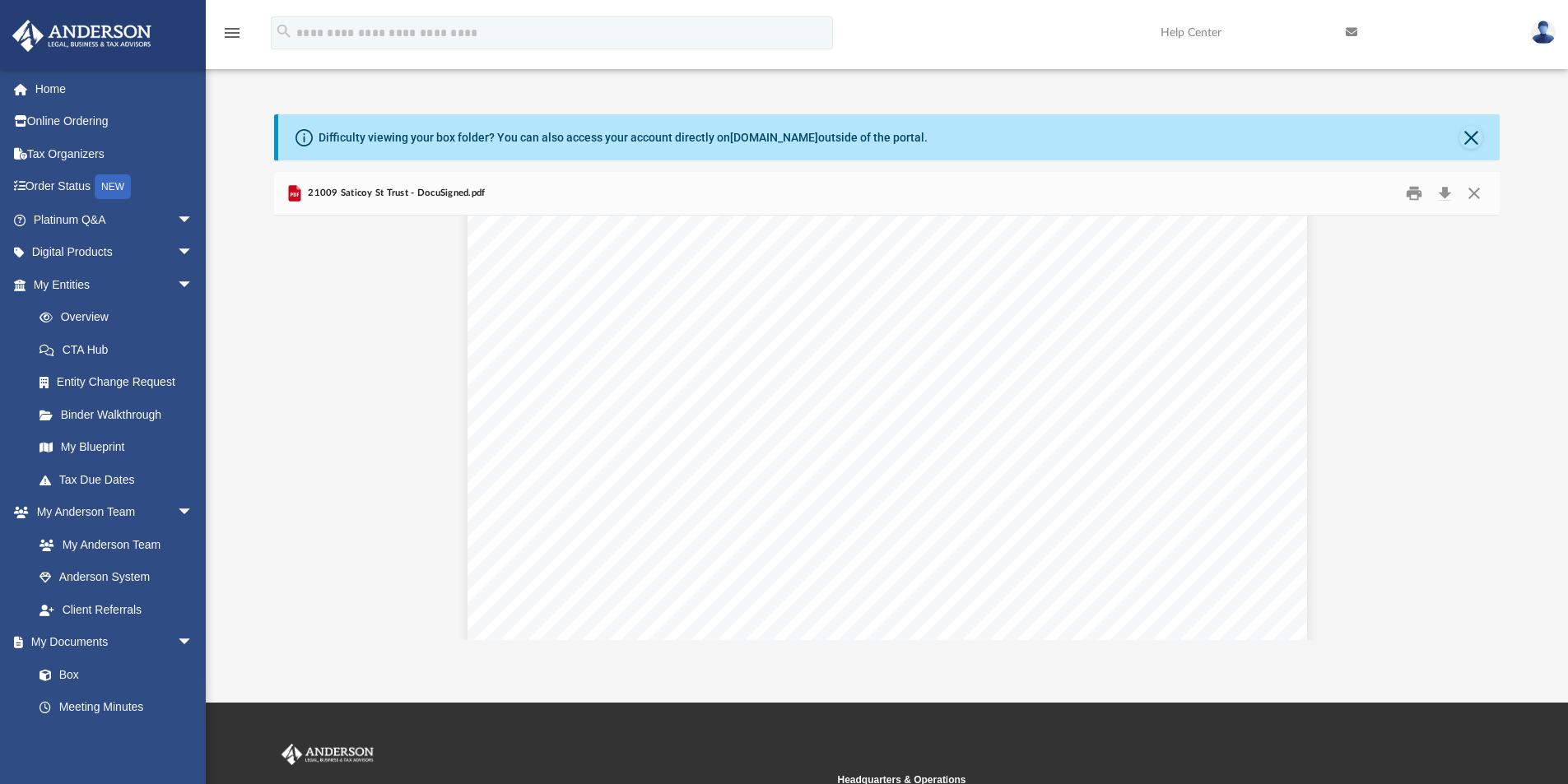
scroll to position [0, 0]
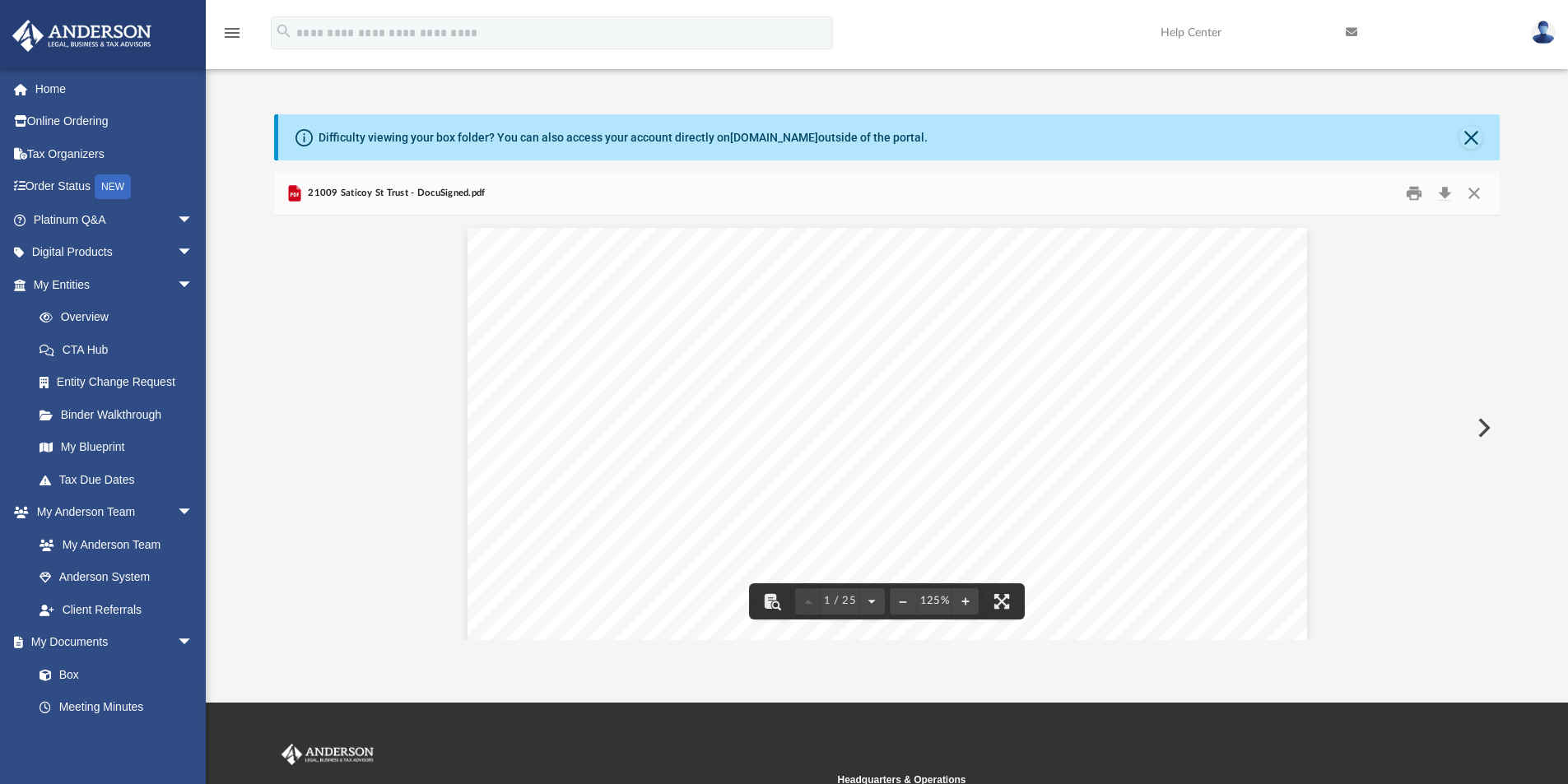
click at [1177, 334] on div "REFINANCING NOTICE DO NOT ATTEMPT to refinance or obtain a HELOC for any proper…" at bounding box center [887, 770] width 840 height 1086
click at [1193, 185] on div "21009 Saticoy St Trust - DocuSigned.pdf" at bounding box center [887, 194] width 1227 height 44
drag, startPoint x: 1159, startPoint y: 321, endPoint x: 1140, endPoint y: 347, distance: 32.2
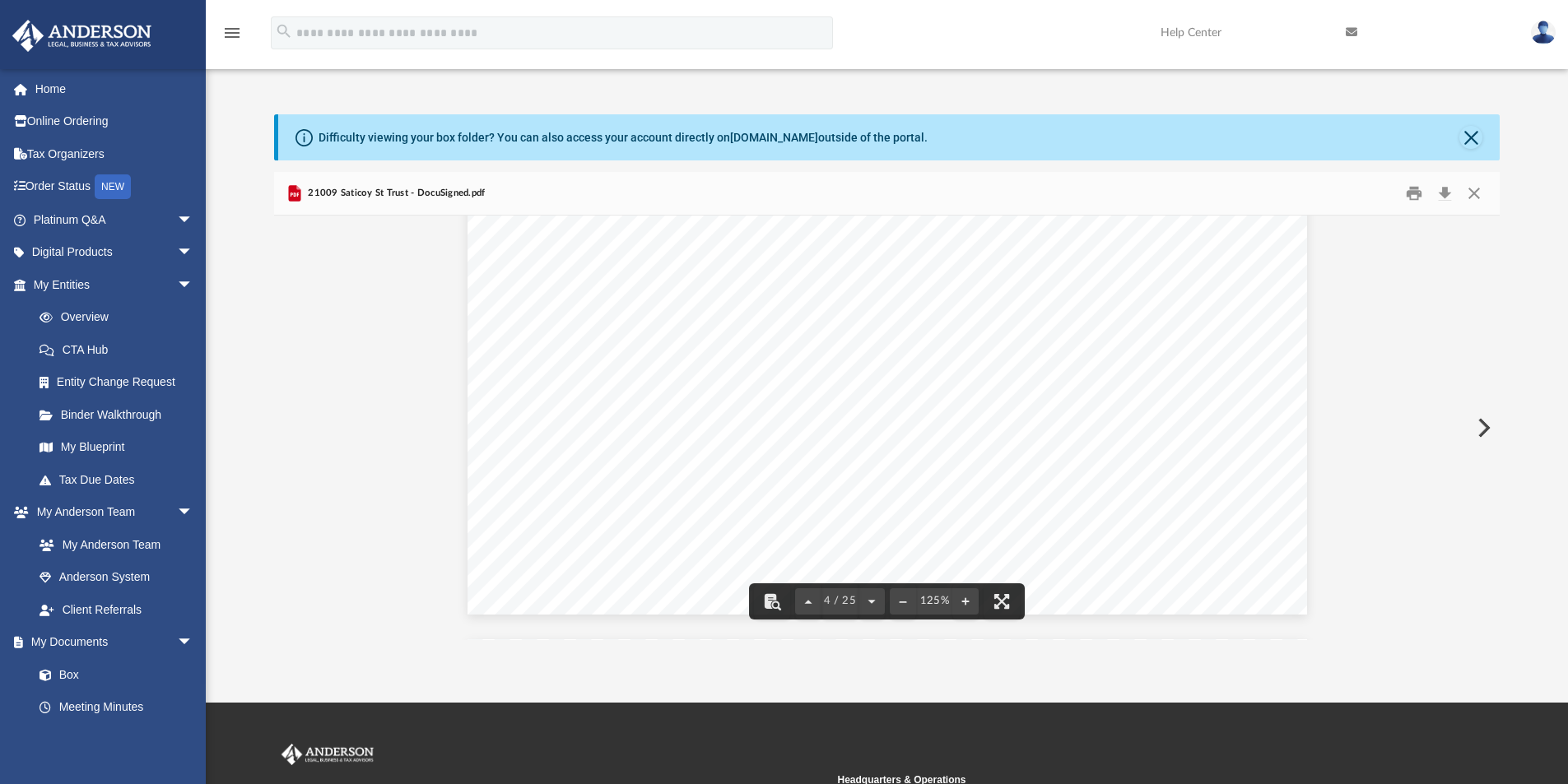
click at [1155, 353] on span "insurance carrier does not insure Land Trusts, we" at bounding box center [1051, 358] width 299 height 15
click at [980, 427] on section "Page 4" at bounding box center [955, 428] width 112 height 17
drag, startPoint x: 1013, startPoint y: 430, endPoint x: 909, endPoint y: 430, distance: 104.0
click at [916, 430] on div "Land Trust FAQs Should your tenants pay rent to the land trust? This will depen…" at bounding box center [887, 72] width 840 height 1111
click at [907, 429] on section "Page 4" at bounding box center [955, 428] width 112 height 17
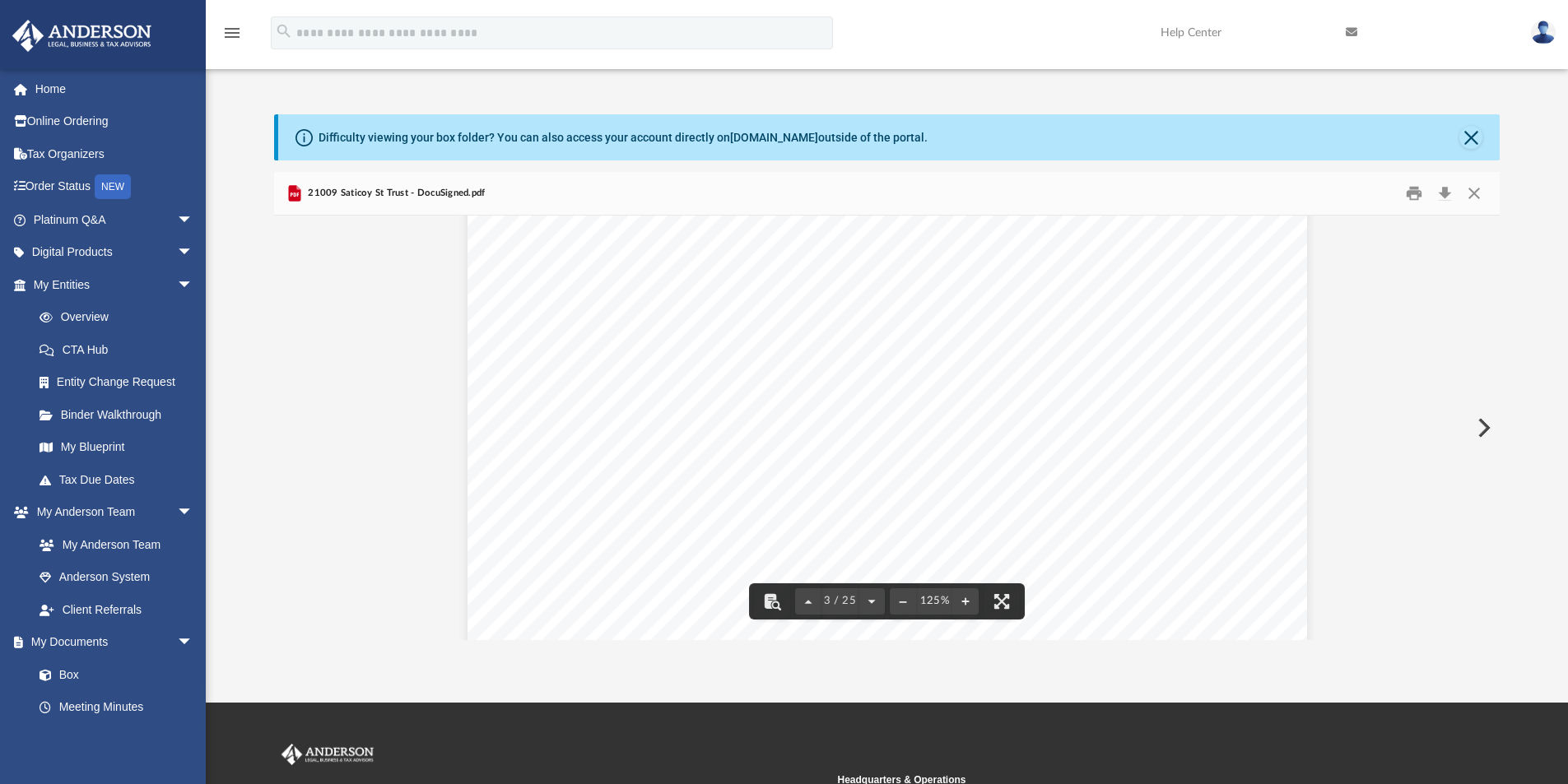
scroll to position [2633, 0]
drag, startPoint x: 649, startPoint y: 393, endPoint x: 587, endPoint y: 374, distance: 64.8
click at [587, 374] on div "Confirmation of Names and Fiduciaries for the 21009 Saticoy St Trust Trust Info…" at bounding box center [887, 359] width 840 height 1086
drag, startPoint x: 587, startPoint y: 374, endPoint x: 644, endPoint y: 387, distance: 58.5
click at [644, 387] on div "Confirmation of Names and Fiduciaries for the 21009 Saticoy St Trust Trust Info…" at bounding box center [887, 359] width 840 height 1086
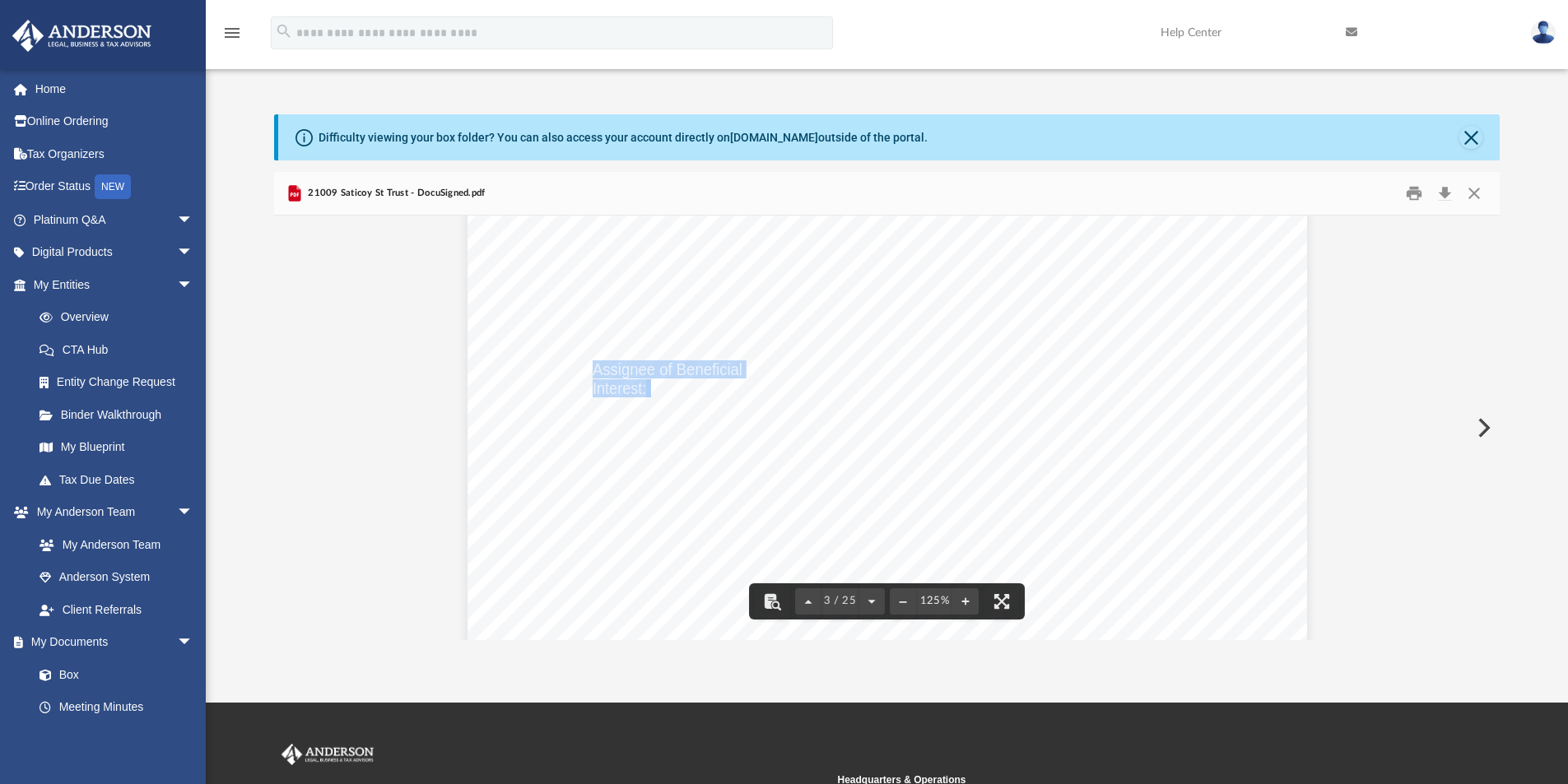
click at [826, 410] on div "Confirmation of Names and Fiduciaries for the 21009 Saticoy St Trust Trust Info…" at bounding box center [887, 359] width 840 height 1086
click at [675, 376] on span "Assignee of Beneficial" at bounding box center [667, 369] width 150 height 16
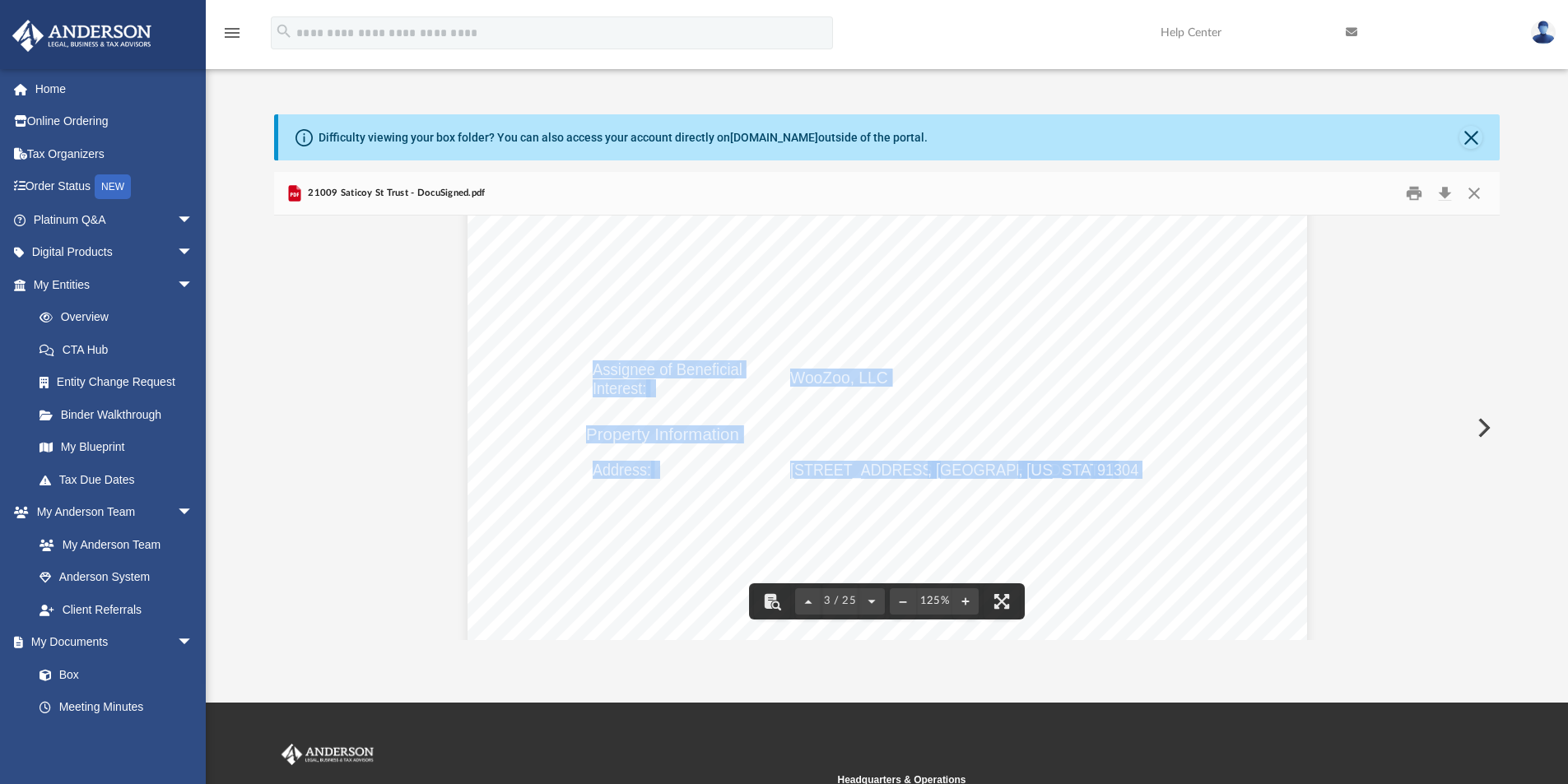
drag, startPoint x: 590, startPoint y: 366, endPoint x: 656, endPoint y: 387, distance: 69.3
click at [656, 387] on div "Confirmation of Names and Fiduciaries for the 21009 Saticoy St Trust Trust Info…" at bounding box center [887, 359] width 840 height 1086
click at [722, 416] on div "Confirmation of Names and Fiduciaries for the 21009 Saticoy St Trust Trust Info…" at bounding box center [887, 359] width 840 height 1086
click at [718, 525] on div "Confirmation of Names and Fiduciaries for the 21009 Saticoy St Trust Trust Info…" at bounding box center [887, 359] width 840 height 1086
click at [1083, 420] on div "Confirmation of Names and Fiduciaries for the 21009 Saticoy St Trust Trust Info…" at bounding box center [887, 359] width 840 height 1086
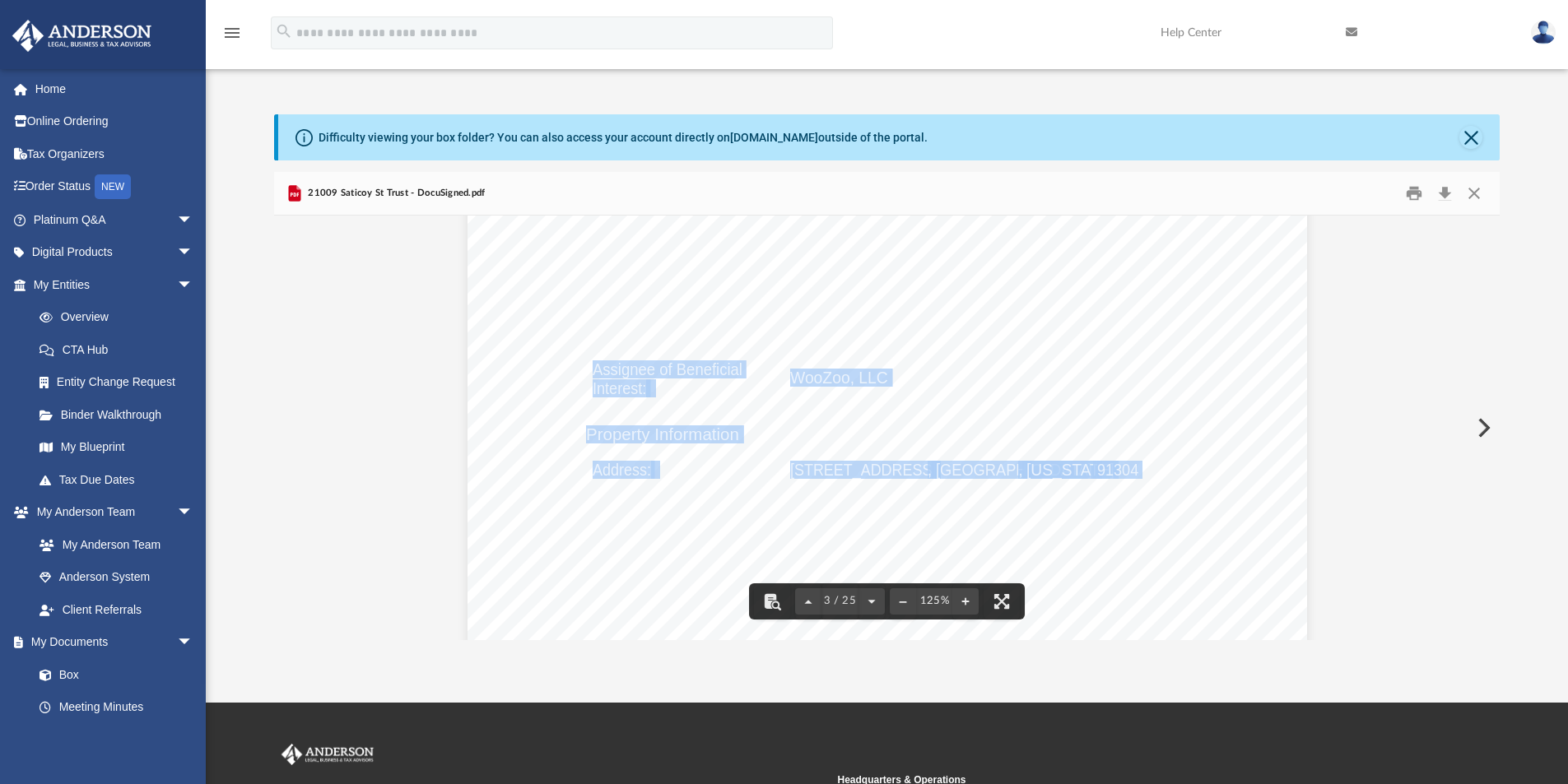
click at [727, 303] on div "Confirmation of Names and Fiduciaries for the 21009 Saticoy St Trust Trust Info…" at bounding box center [887, 359] width 840 height 1086
click at [625, 452] on div "Confirmation of Names and Fiduciaries for the 21009 Saticoy St Trust Trust Info…" at bounding box center [887, 359] width 840 height 1086
click at [618, 358] on div "Confirmation of Names and Fiduciaries for the 21009 Saticoy St Trust Trust Info…" at bounding box center [887, 359] width 840 height 1086
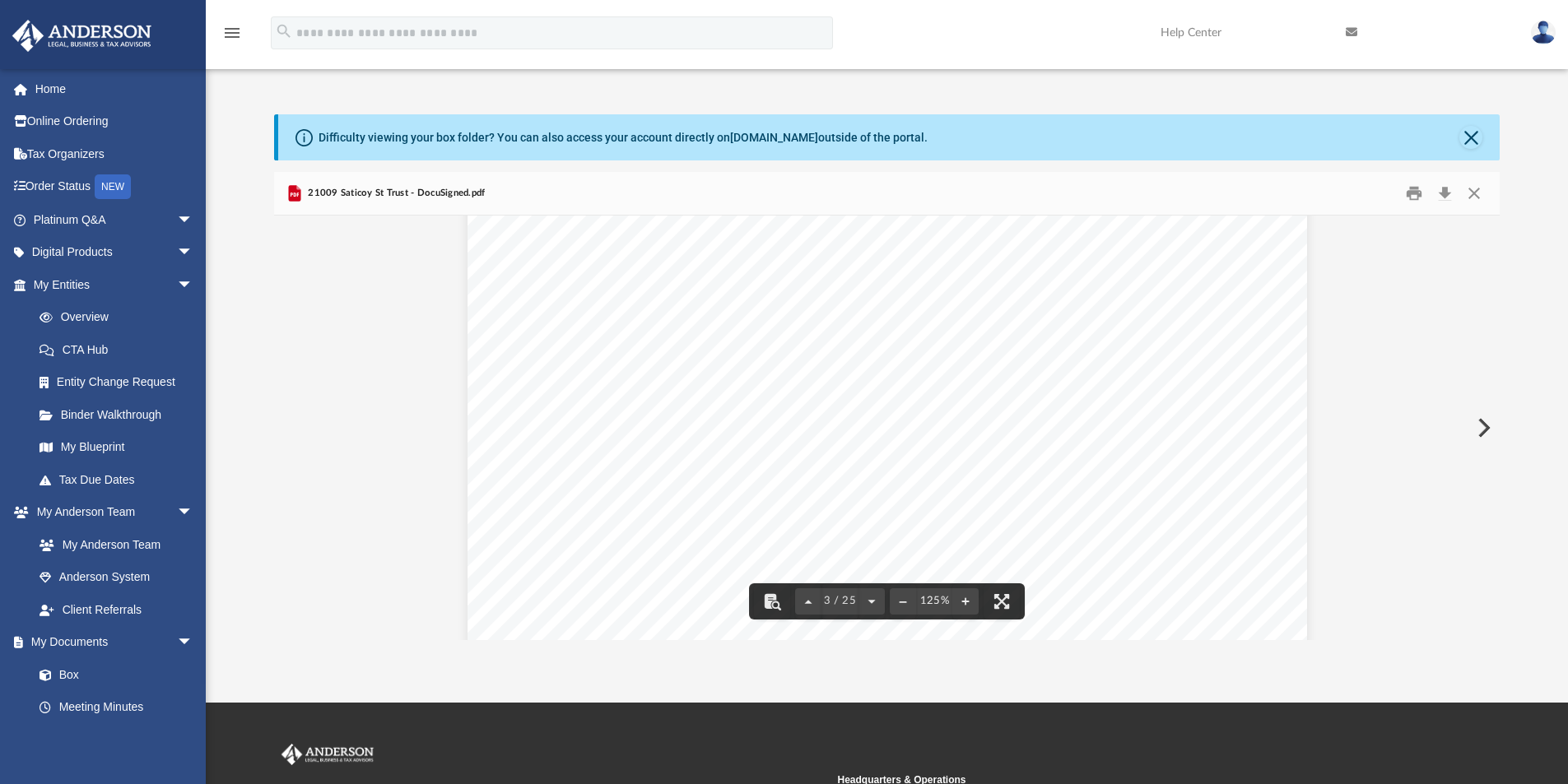
click at [941, 359] on span "Saurinkumar Kalavadia and Urvisha Kalavadia (to serve" at bounding box center [962, 354] width 343 height 16
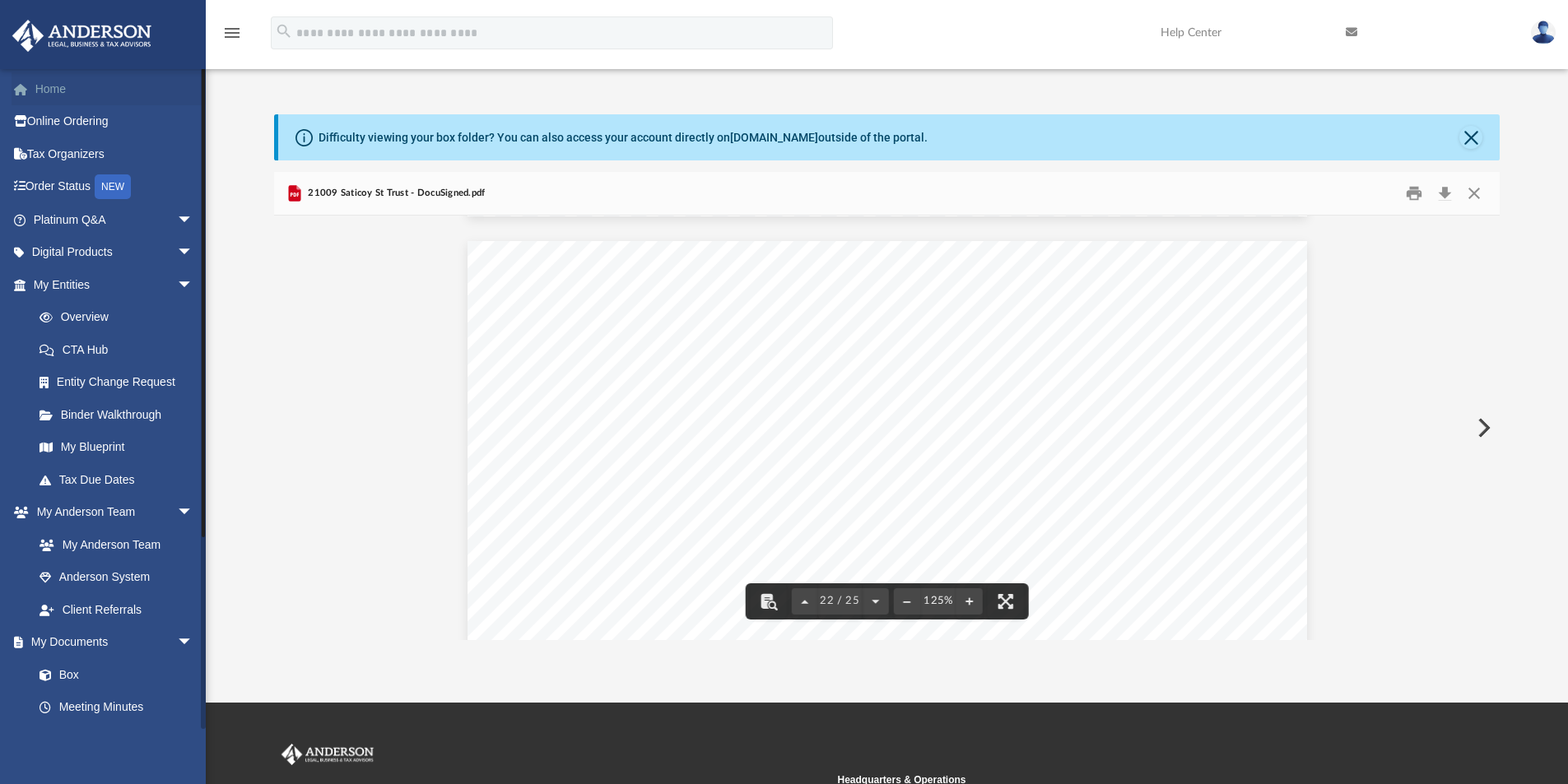
click at [58, 92] on link "Home" at bounding box center [114, 89] width 206 height 33
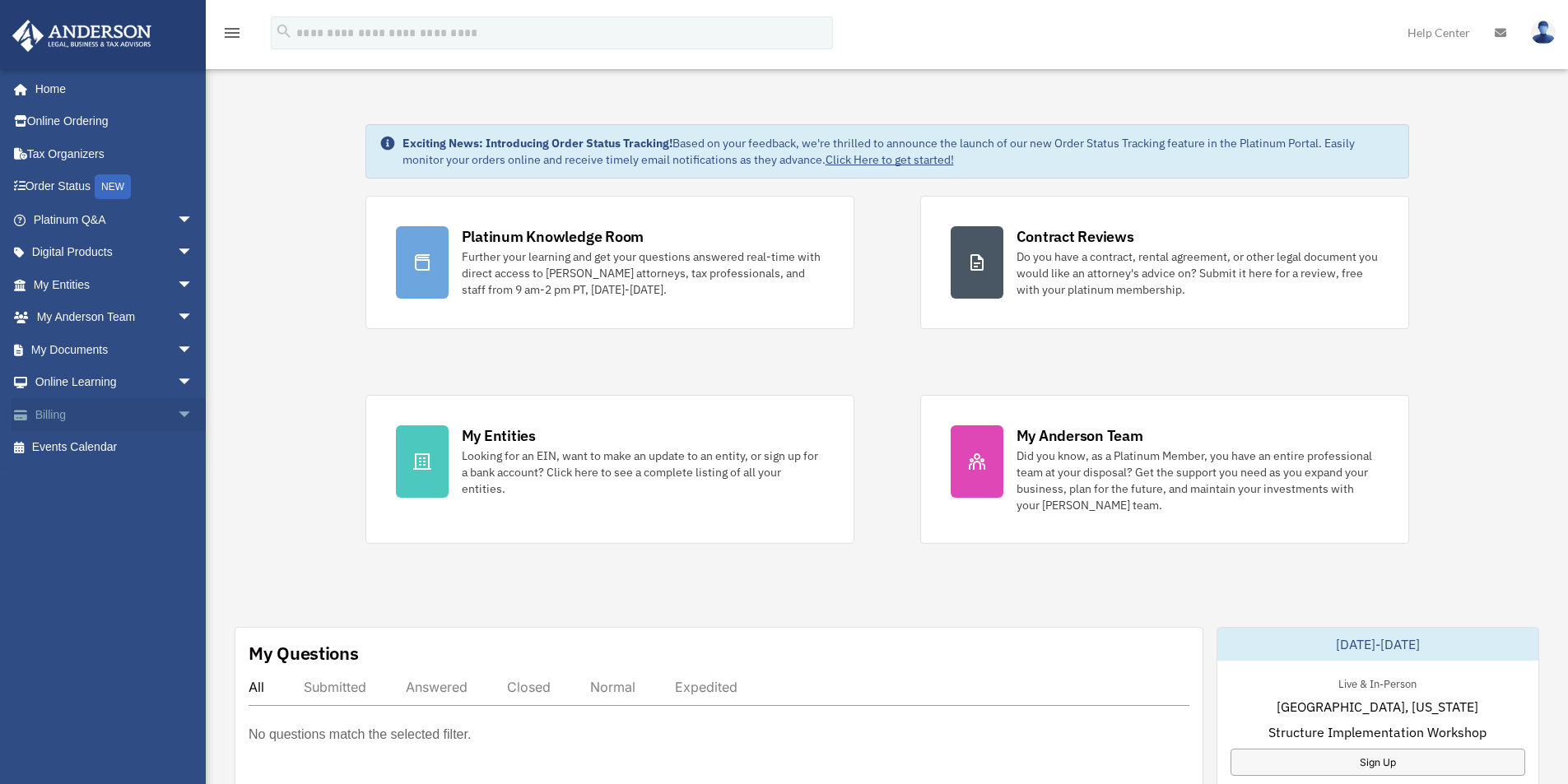
click at [124, 424] on link "Billing arrow_drop_down" at bounding box center [114, 414] width 206 height 33
click at [1547, 39] on img at bounding box center [1544, 32] width 25 height 24
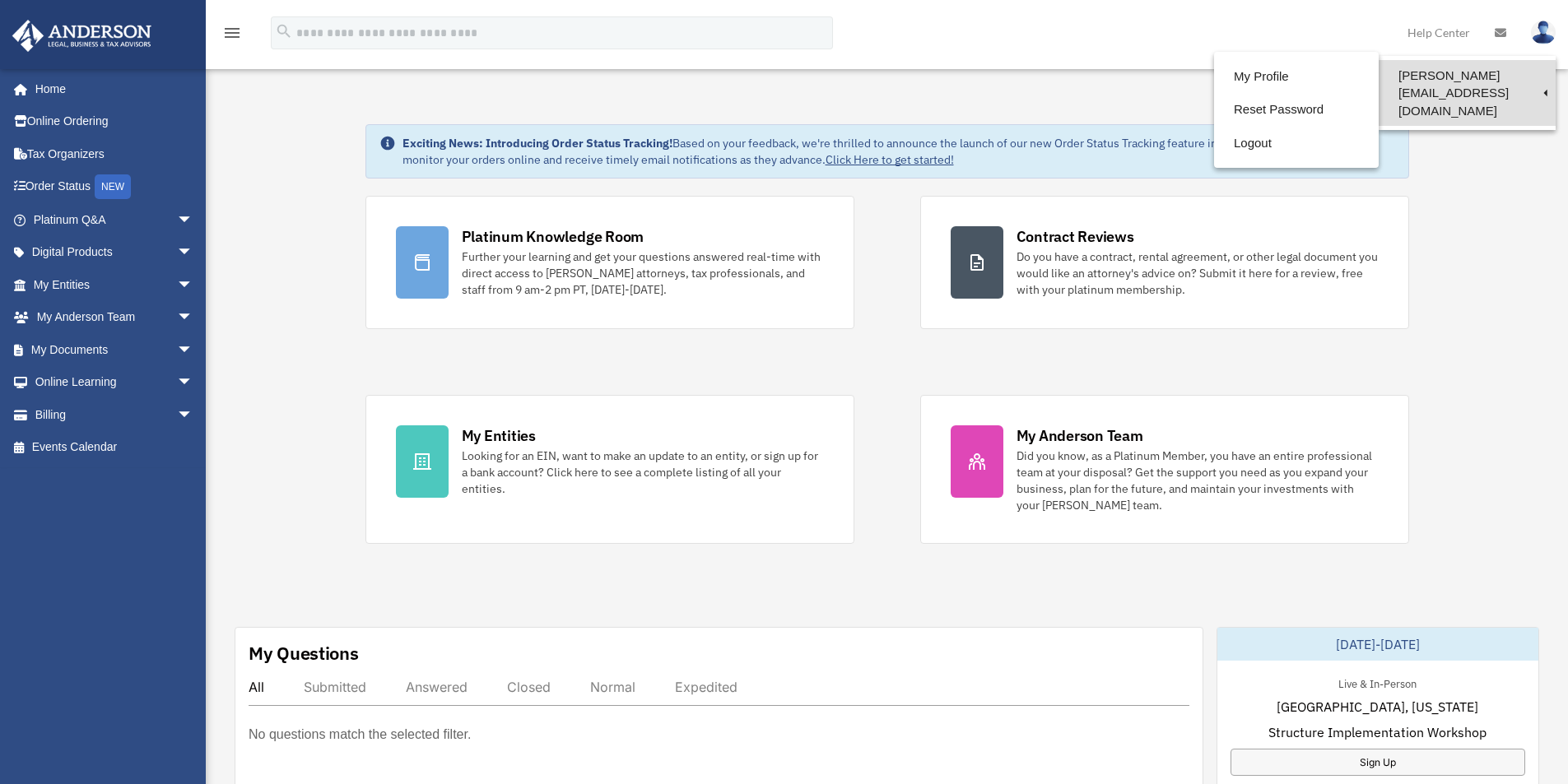
click at [1423, 79] on link "[PERSON_NAME][EMAIL_ADDRESS][DOMAIN_NAME]" at bounding box center [1467, 93] width 177 height 66
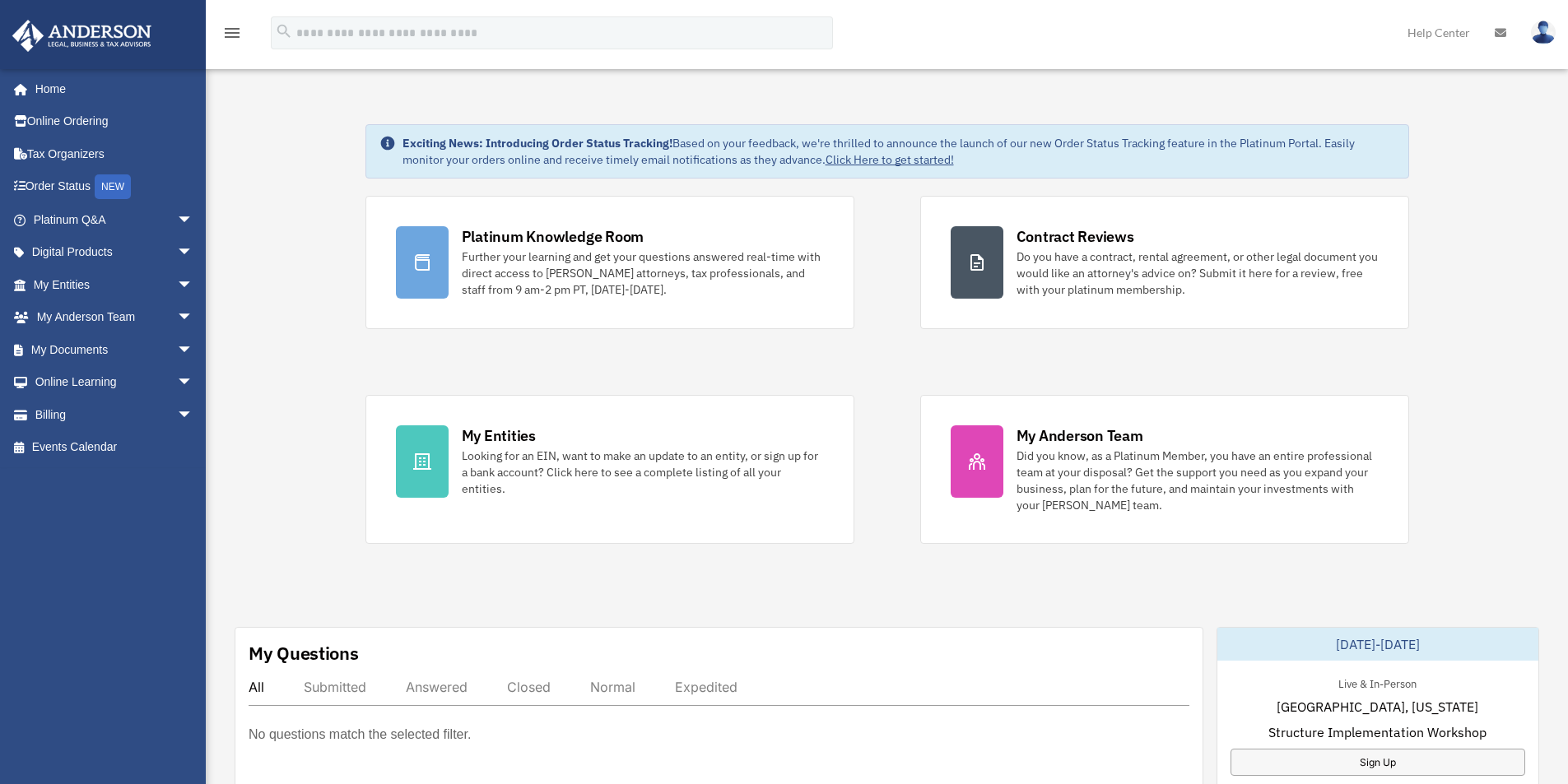
click at [1543, 30] on img at bounding box center [1544, 32] width 25 height 24
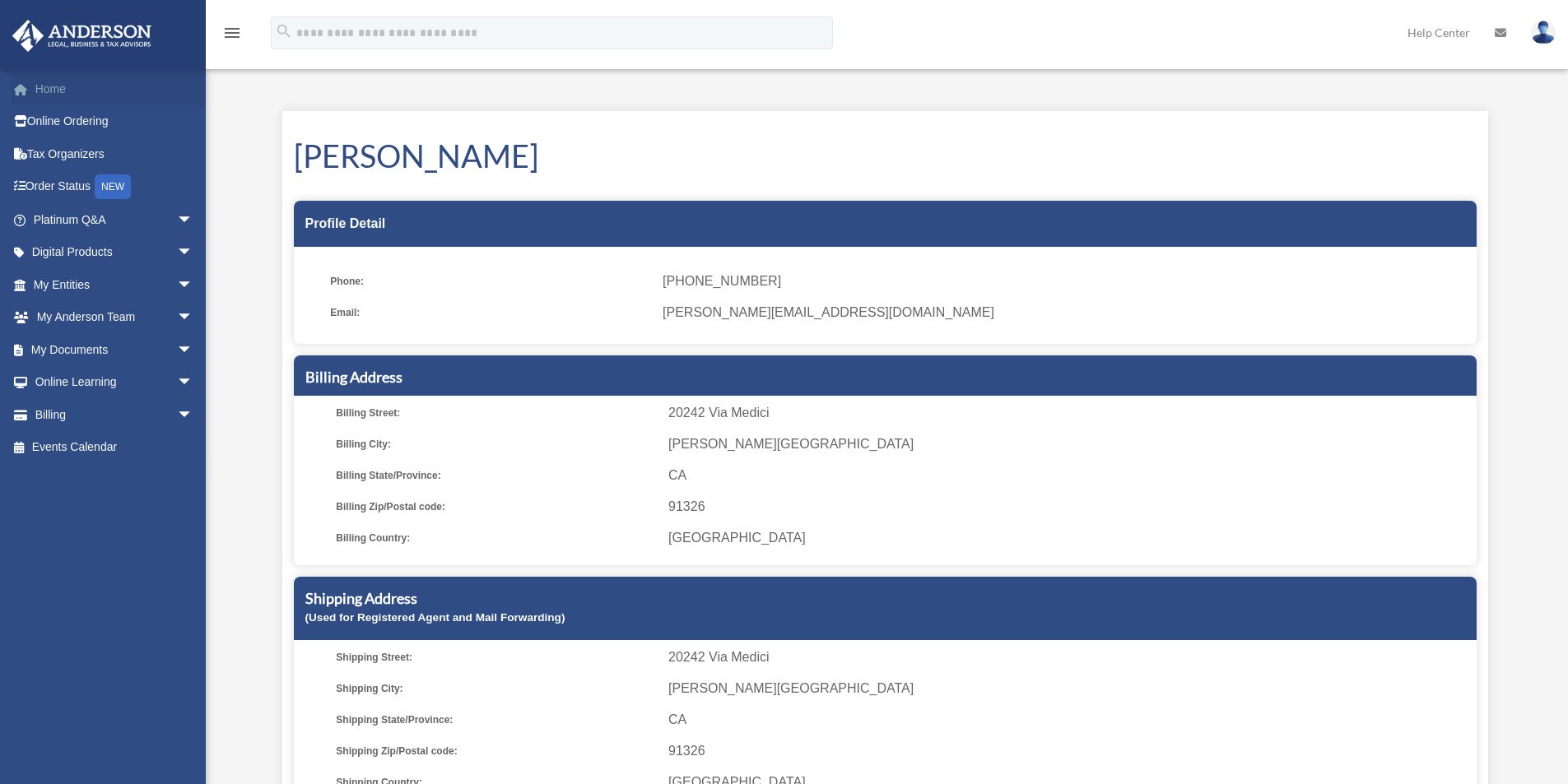
click at [56, 84] on link "Home" at bounding box center [114, 89] width 206 height 33
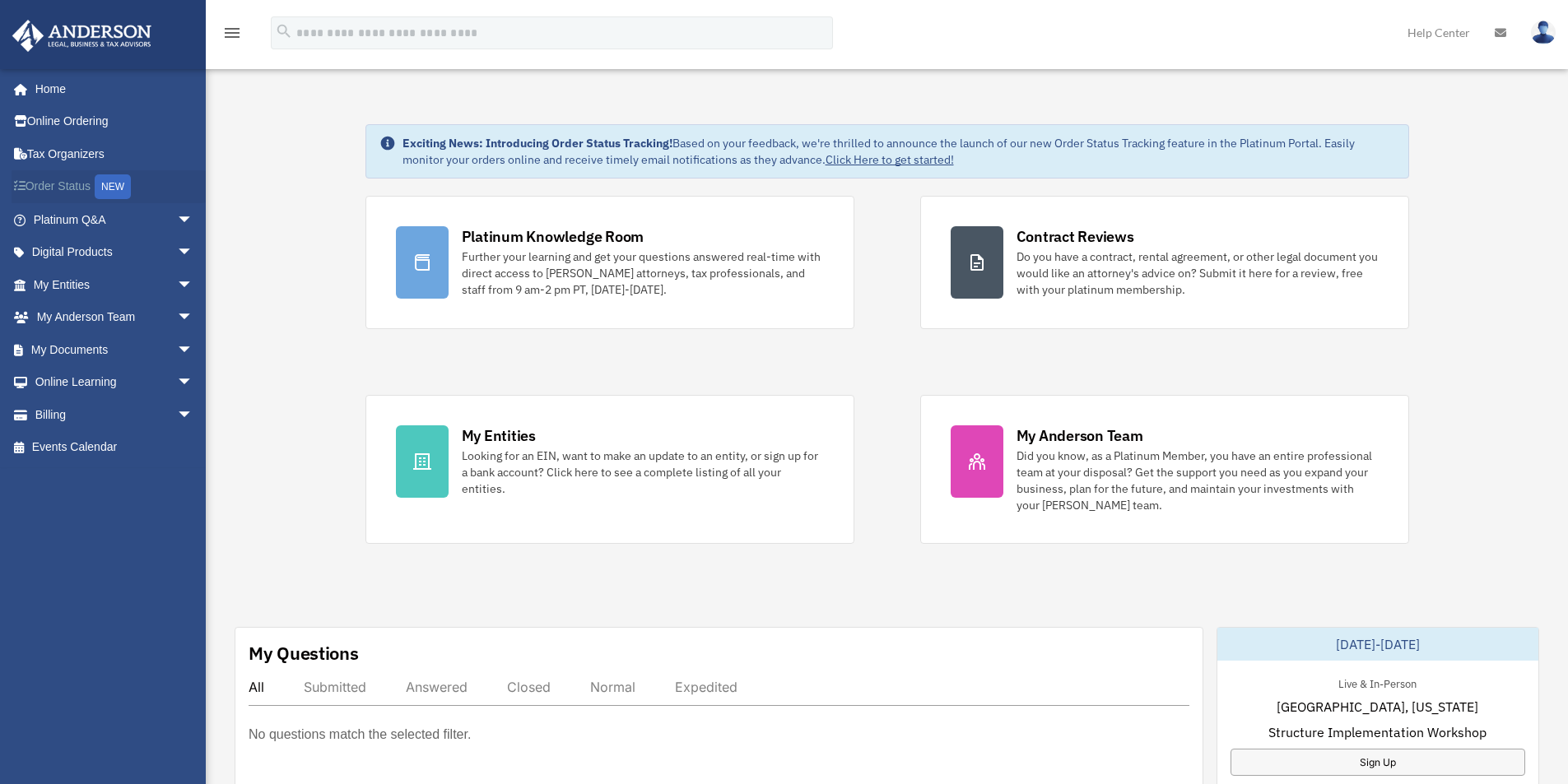
click at [66, 181] on link "Order Status NEW" at bounding box center [114, 187] width 206 height 34
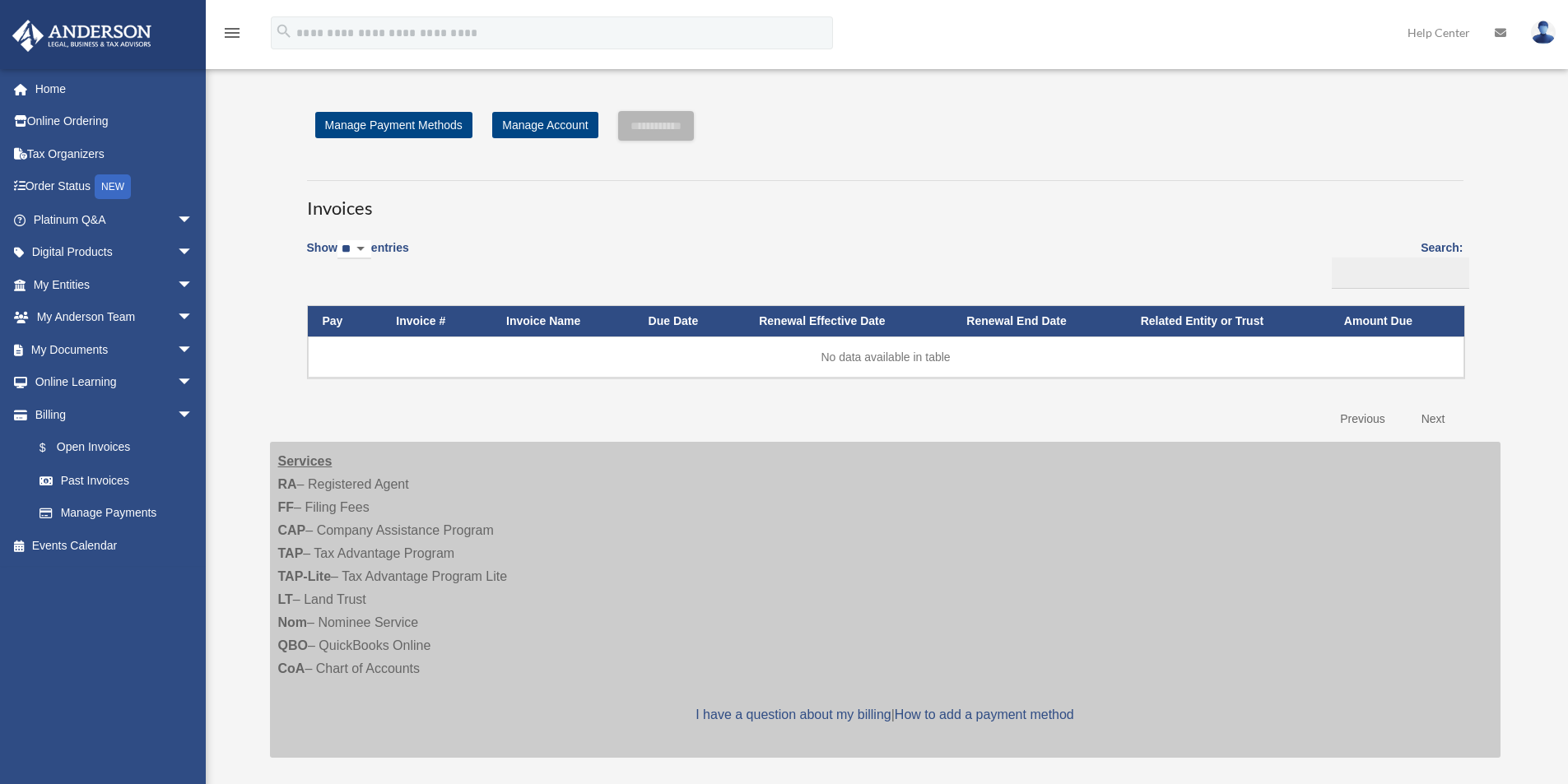
click at [1539, 30] on img at bounding box center [1544, 32] width 25 height 24
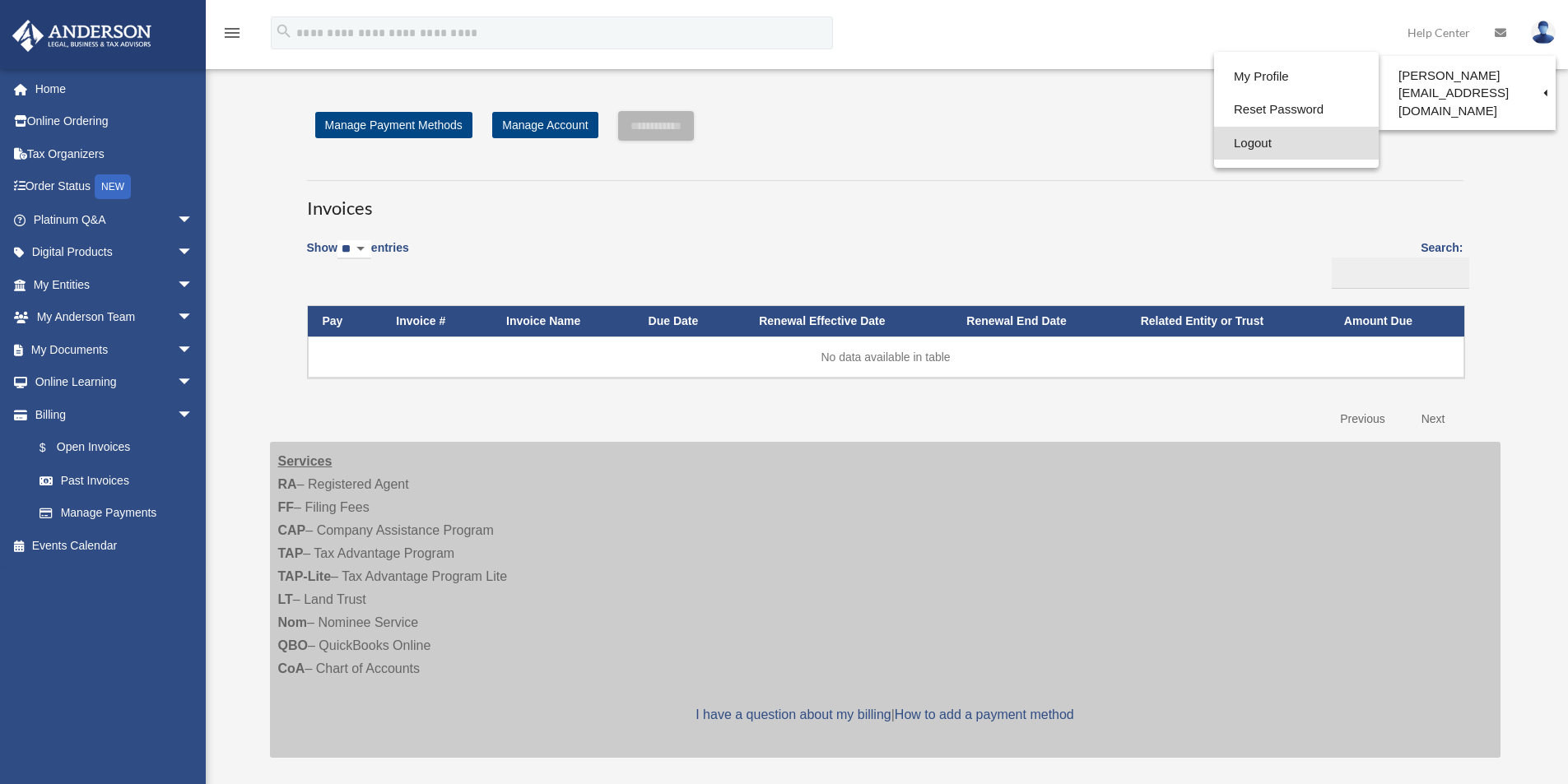
click at [1266, 147] on link "Logout" at bounding box center [1297, 143] width 165 height 34
